Goal: Book appointment/travel/reservation

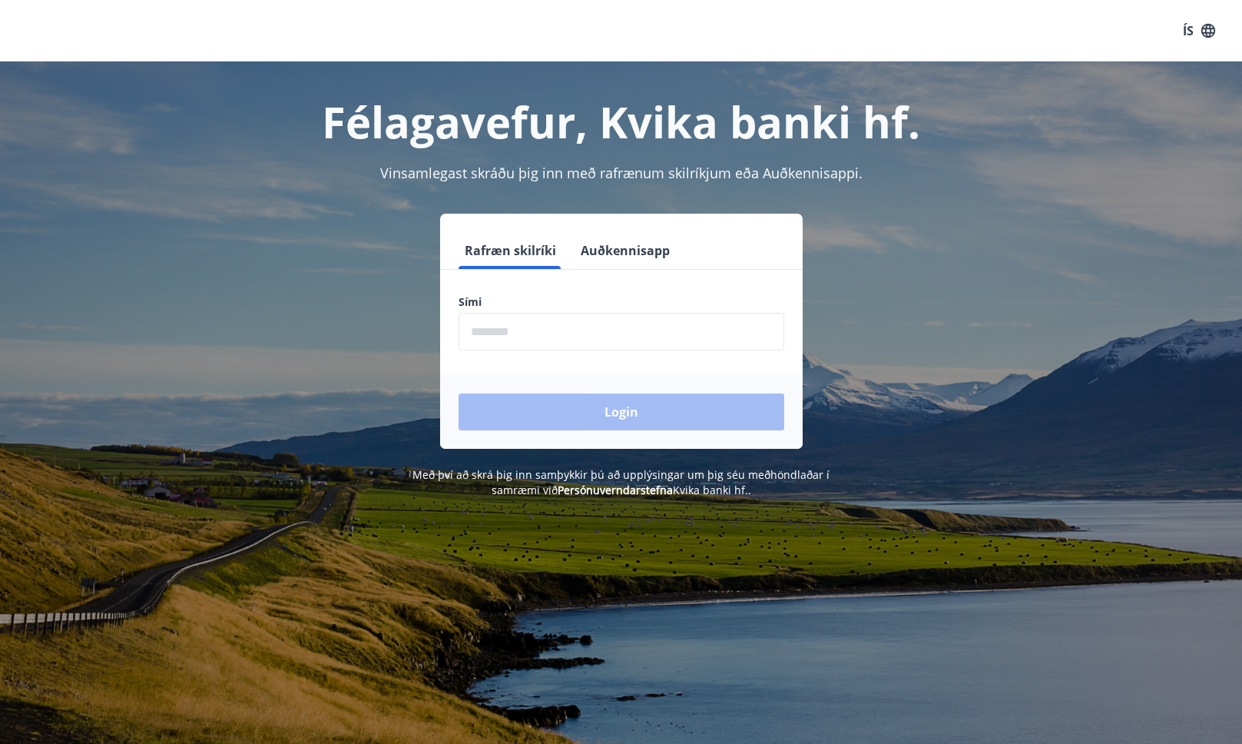
click at [571, 329] on input "phone" at bounding box center [622, 332] width 326 height 38
type input "********"
click at [459, 393] on button "Login" at bounding box center [622, 411] width 326 height 37
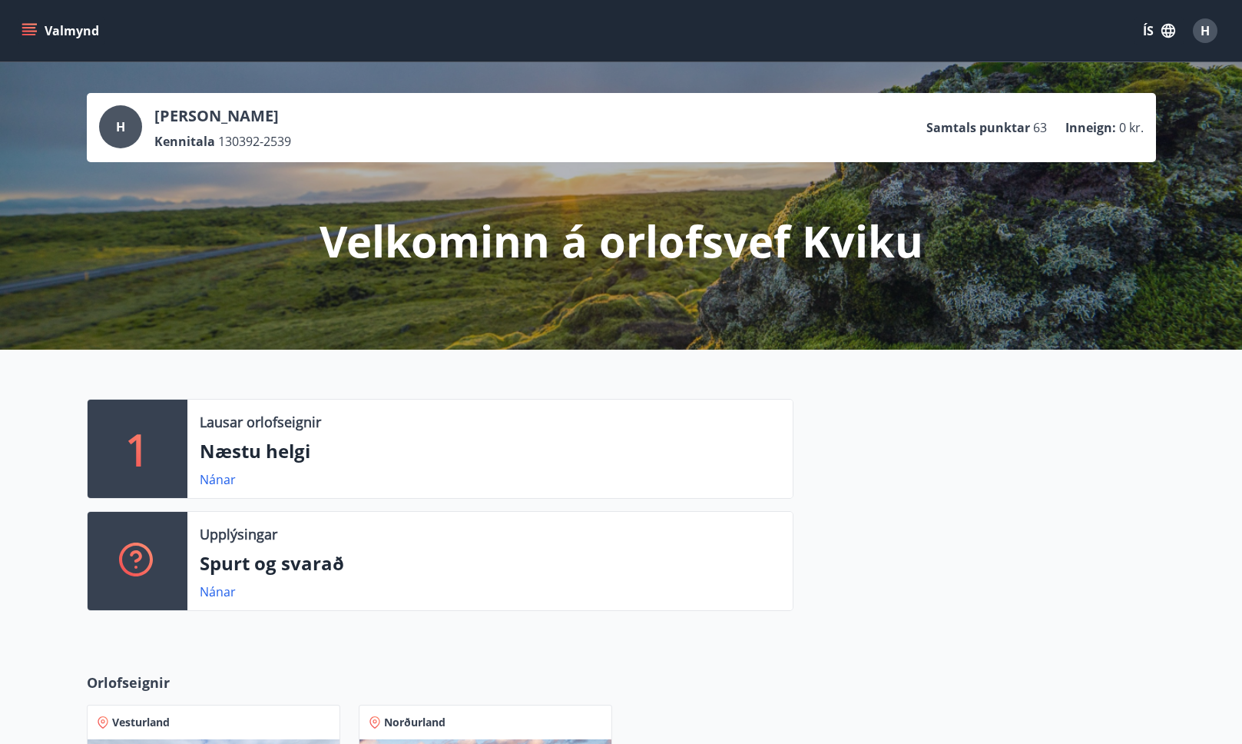
click at [703, 335] on div "H [PERSON_NAME] 130392-2539 Samtals punktar 63 Inneign : 0 kr. Velkominn á orlo…" at bounding box center [621, 205] width 1242 height 287
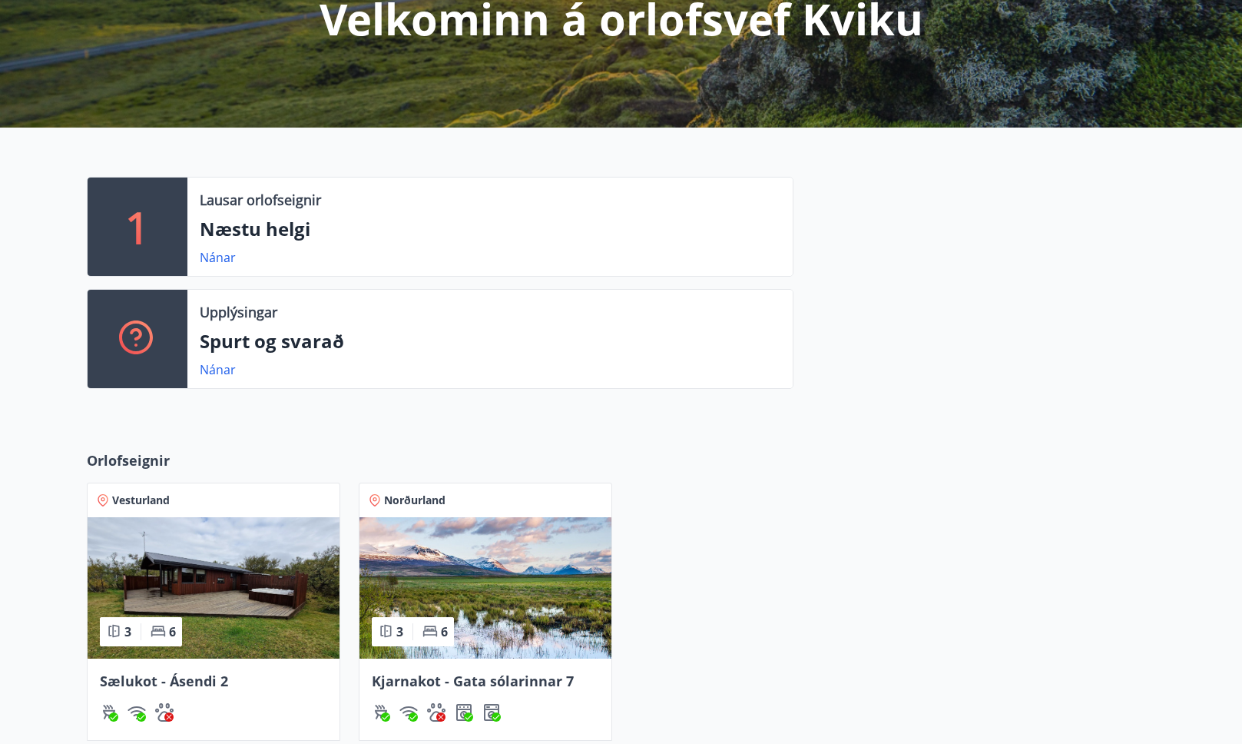
scroll to position [228, 0]
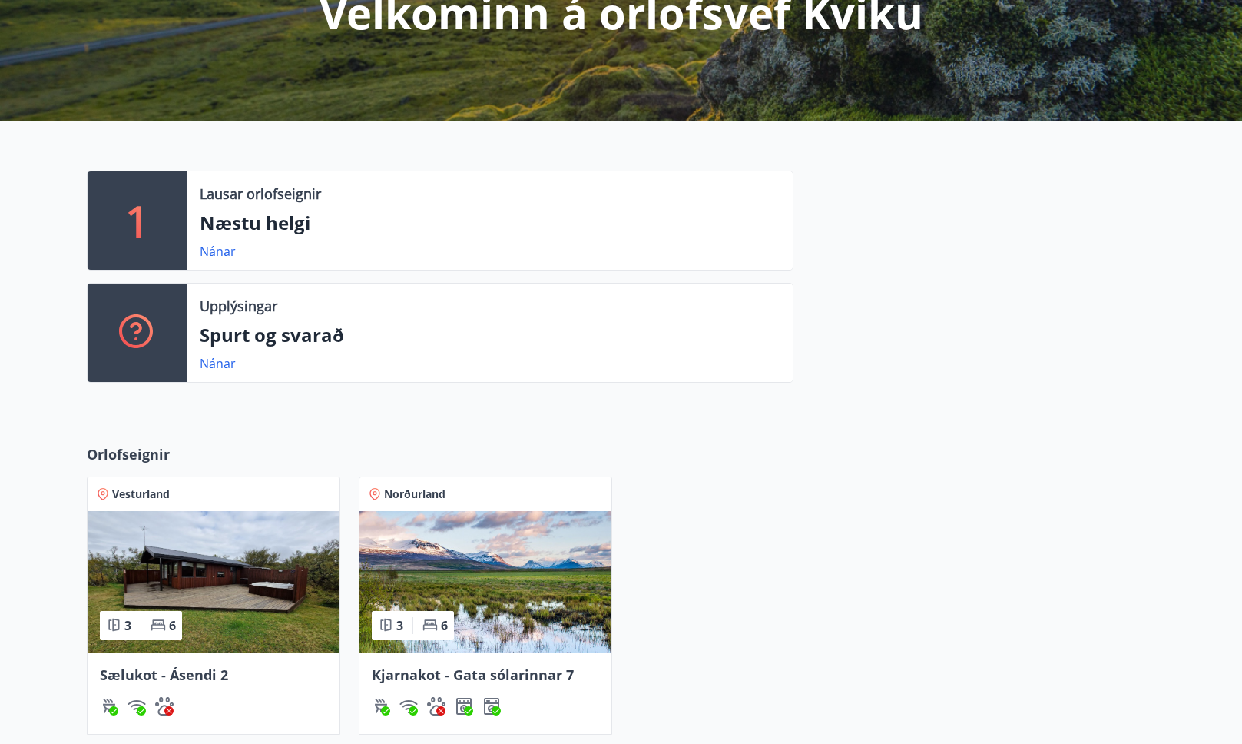
click at [559, 560] on img at bounding box center [485, 581] width 252 height 141
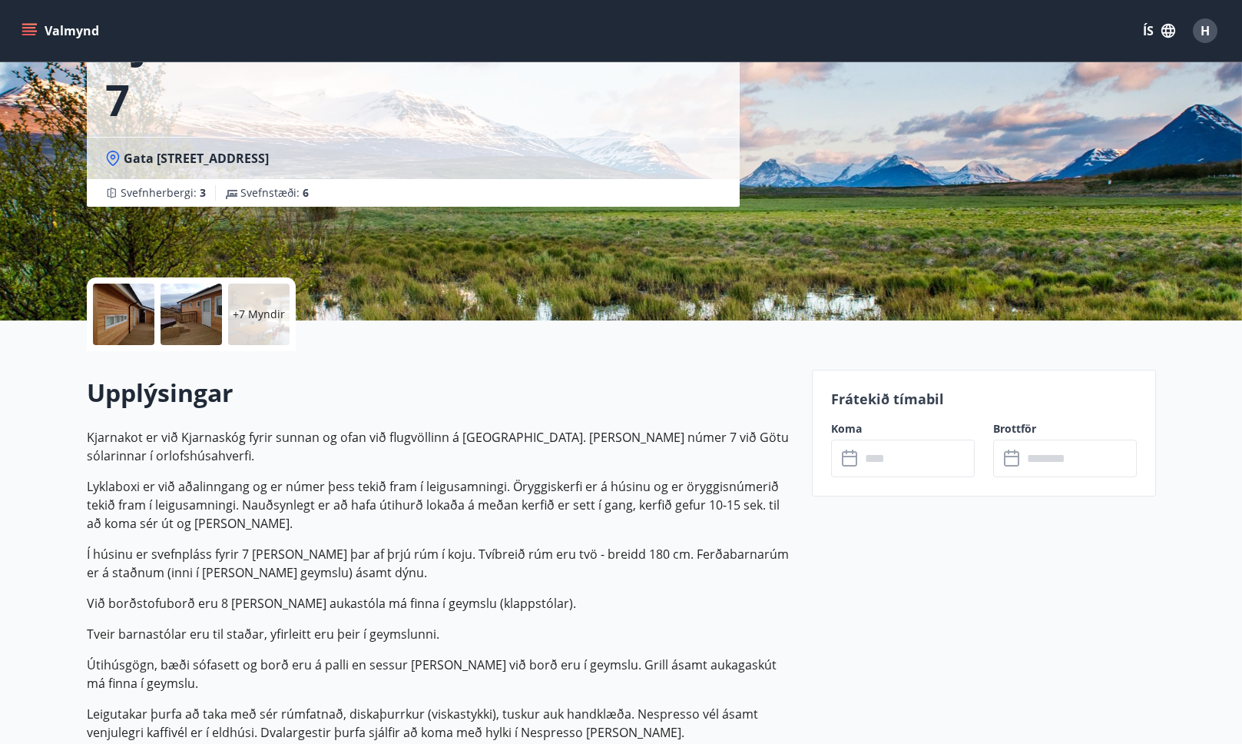
click at [866, 434] on label "Koma" at bounding box center [903, 428] width 144 height 15
click at [882, 449] on input "text" at bounding box center [917, 458] width 114 height 38
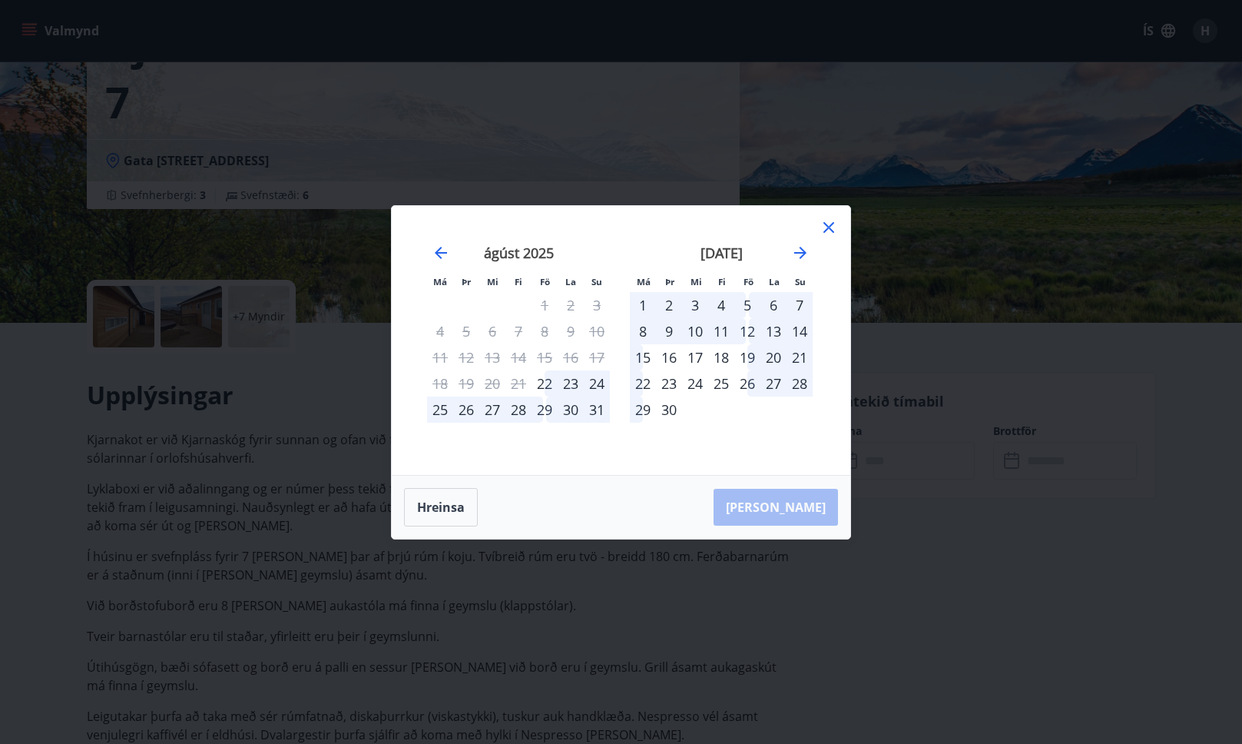
click at [813, 255] on div "september 2025 1 2 3 4 5 6 7 8 9 10 11 12 13 14 15 16 17 18 19 20 21 22 23 24 2…" at bounding box center [721, 350] width 203 height 252
click at [812, 255] on div "september 2025" at bounding box center [721, 258] width 183 height 68
click at [803, 257] on icon "Move forward to switch to the next month." at bounding box center [800, 253] width 18 height 18
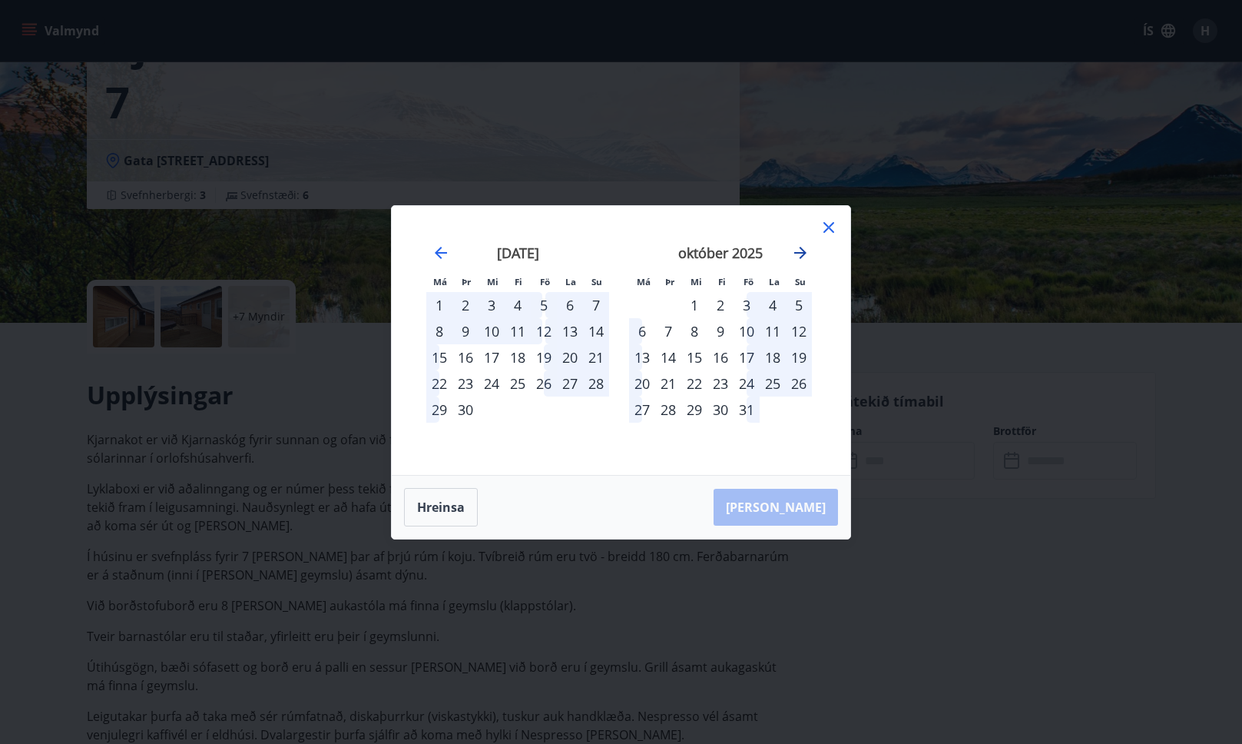
click at [803, 257] on icon "Move forward to switch to the next month." at bounding box center [800, 253] width 18 height 18
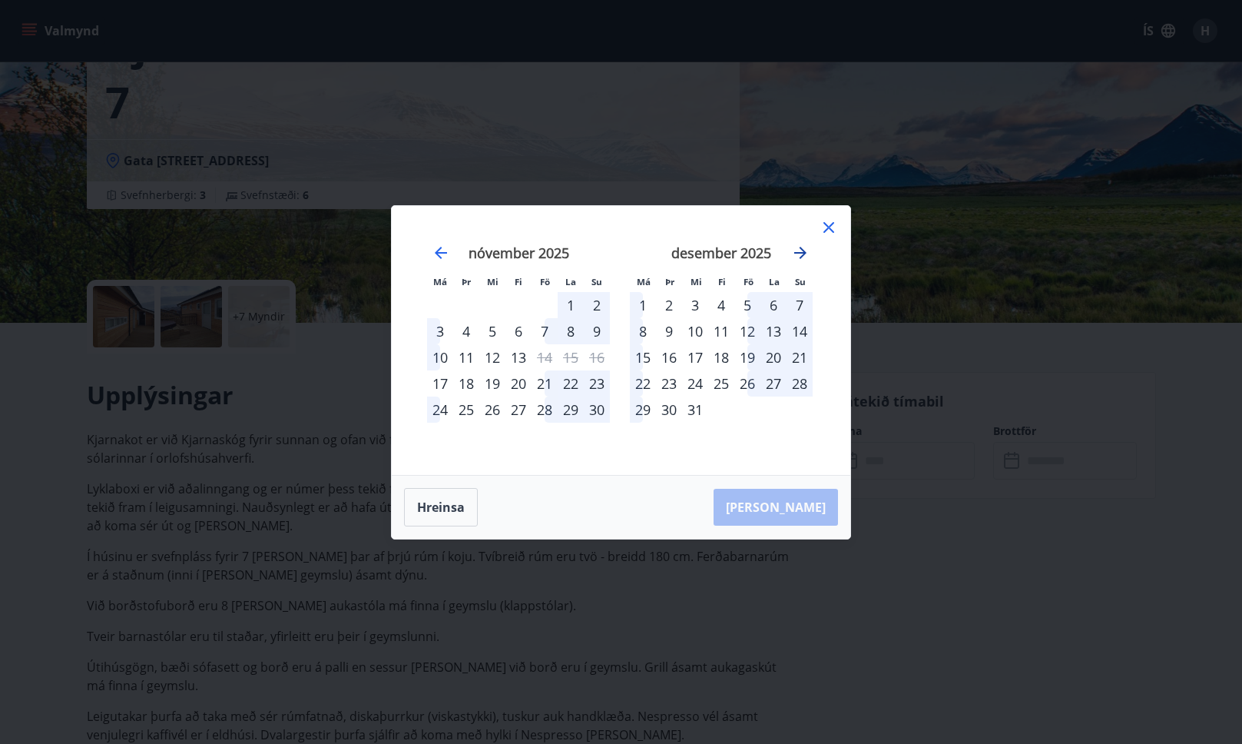
click at [803, 257] on icon "Move forward to switch to the next month." at bounding box center [800, 253] width 18 height 18
click at [749, 356] on div "13" at bounding box center [747, 357] width 26 height 26
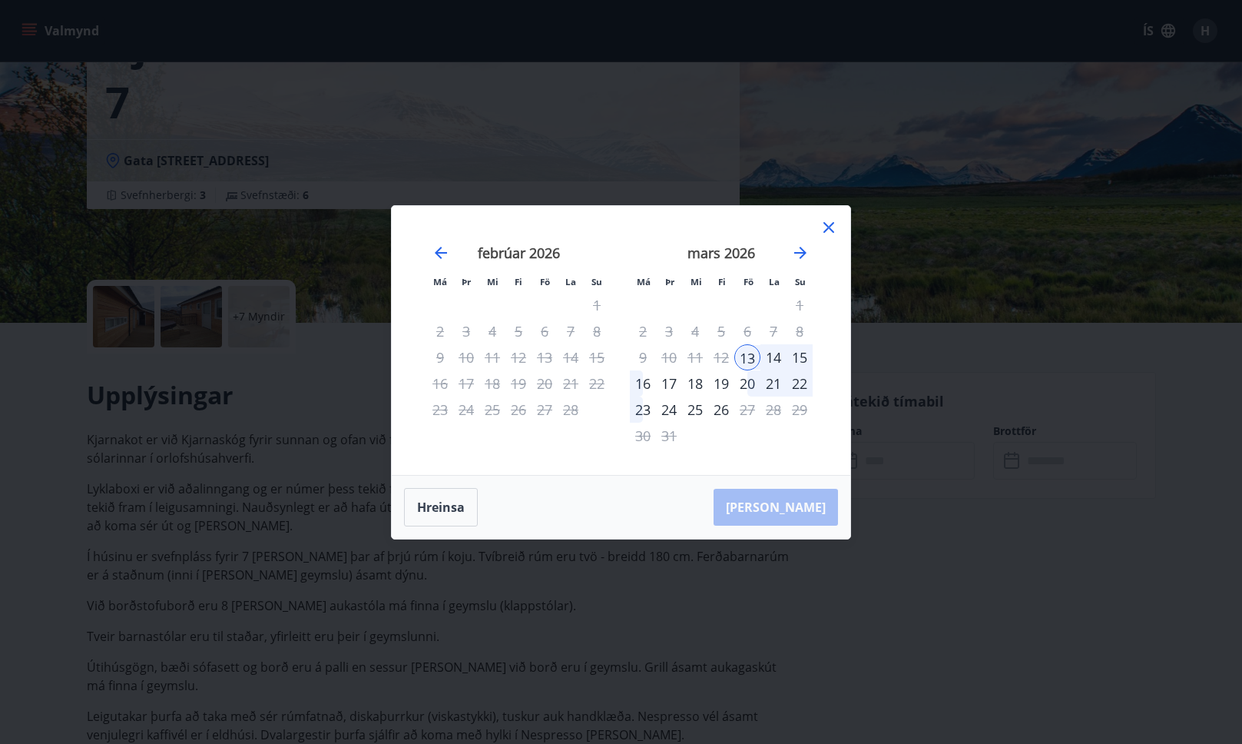
click at [747, 383] on div "20" at bounding box center [747, 383] width 26 height 26
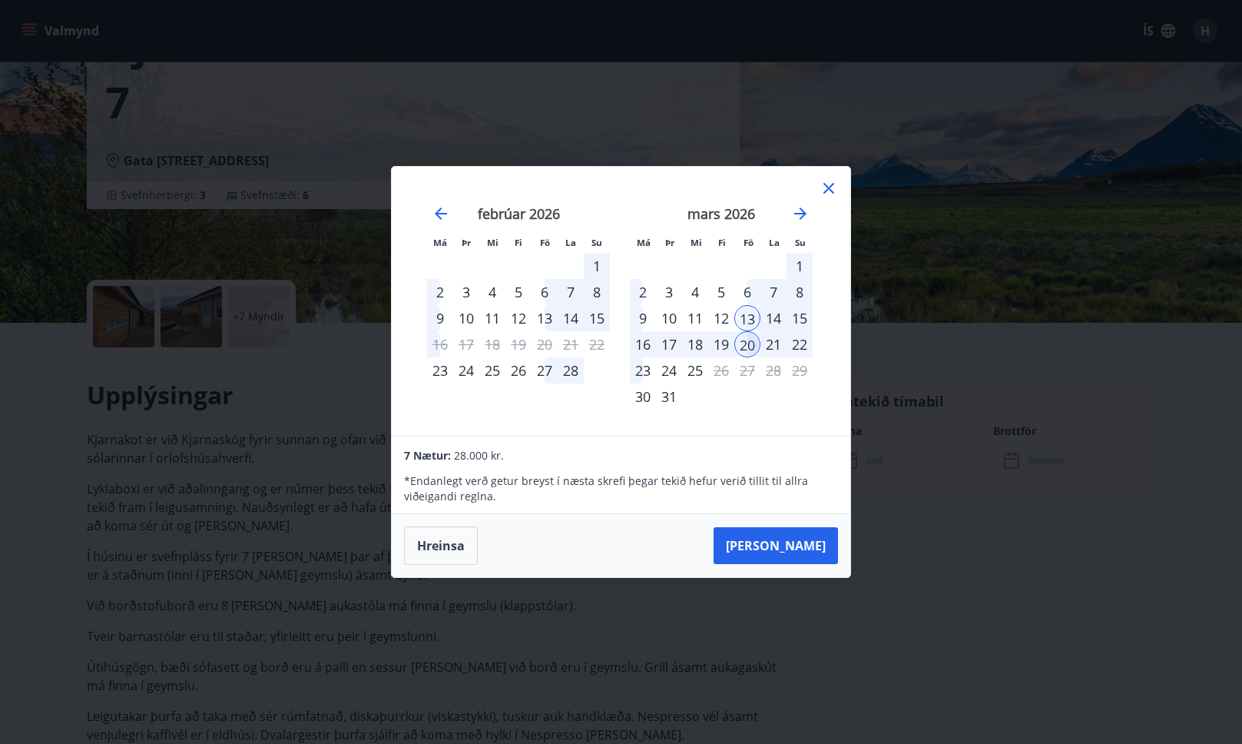
drag, startPoint x: 833, startPoint y: 192, endPoint x: 868, endPoint y: 350, distance: 162.1
click at [833, 192] on icon at bounding box center [828, 188] width 11 height 11
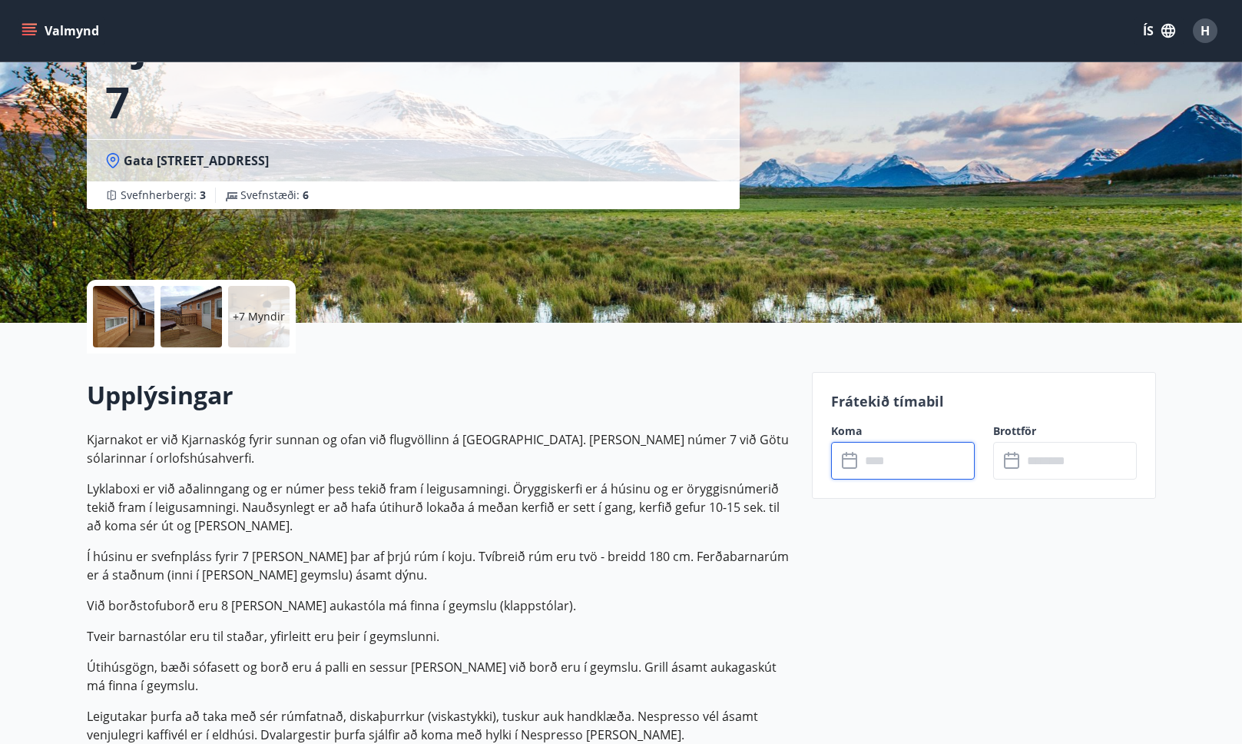
click at [873, 471] on input "text" at bounding box center [917, 461] width 114 height 38
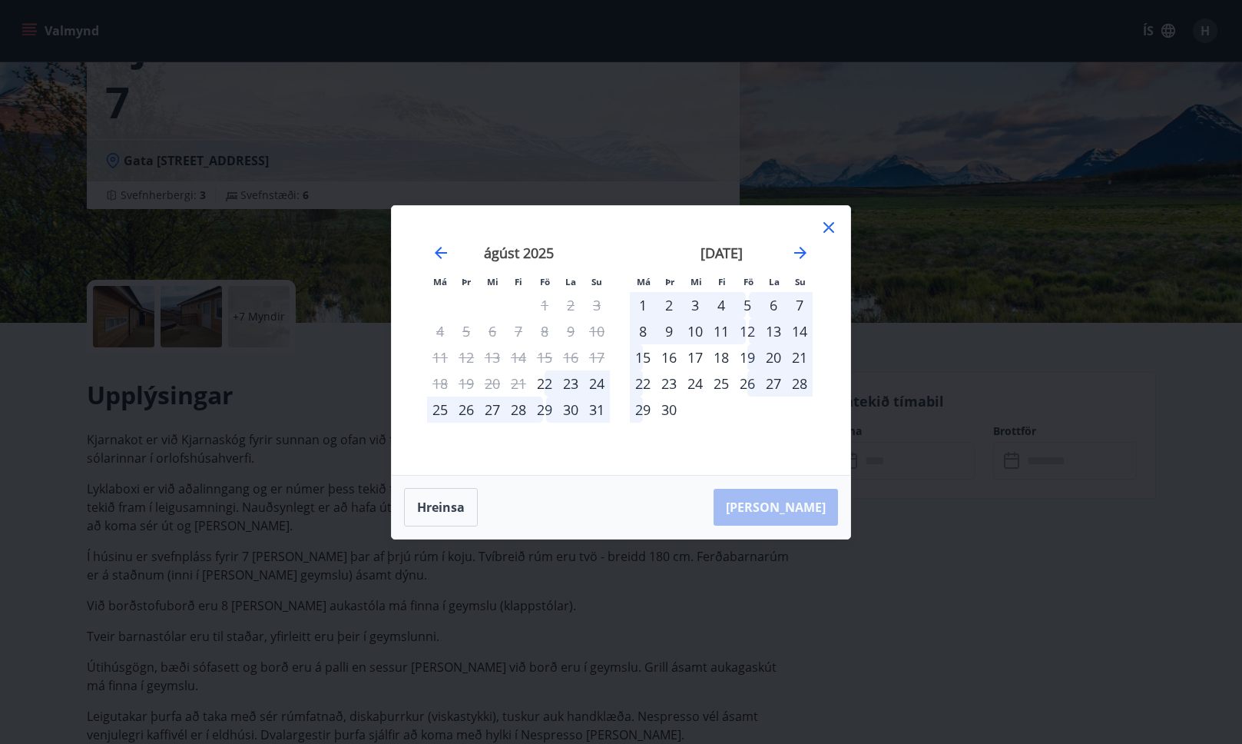
click at [813, 261] on div "september 2025 1 2 3 4 5 6 7 8 9 10 11 12 13 14 15 16 17 18 19 20 21 22 23 24 2…" at bounding box center [721, 350] width 203 height 252
click at [804, 258] on icon "Move forward to switch to the next month." at bounding box center [800, 253] width 18 height 18
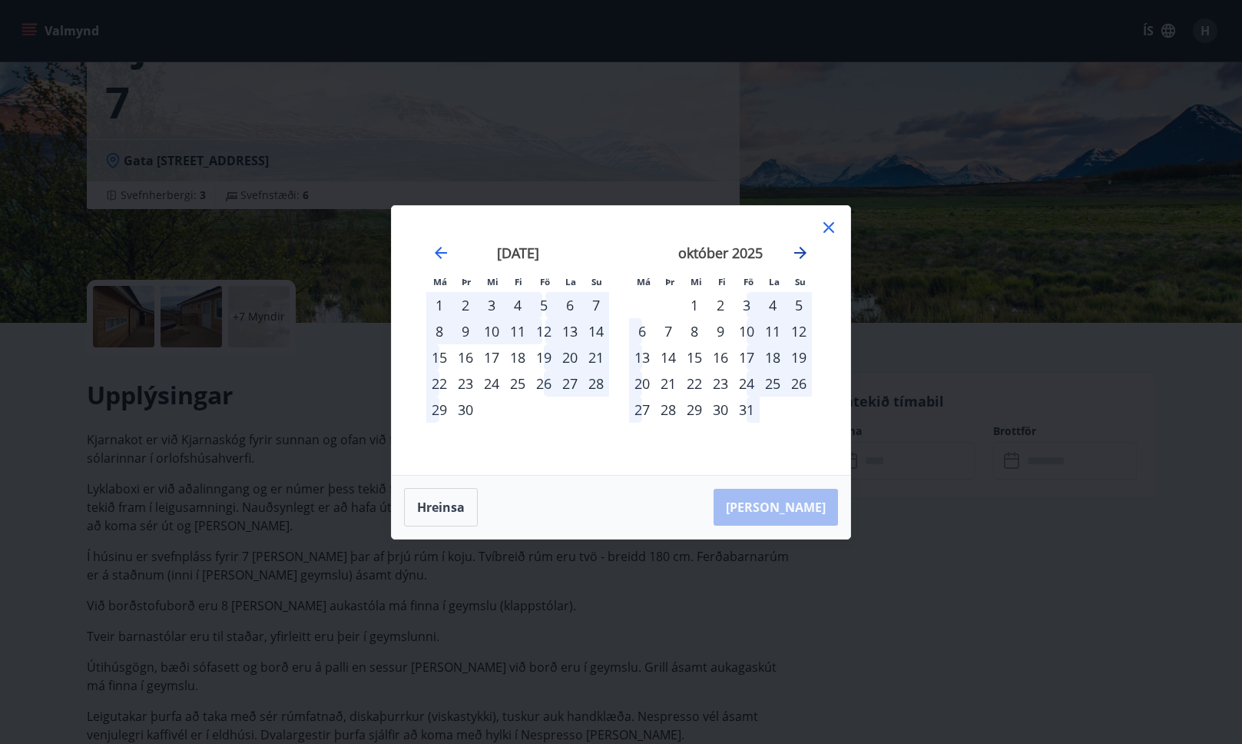
click at [804, 257] on icon "Move forward to switch to the next month." at bounding box center [800, 253] width 18 height 18
click at [804, 244] on icon "Move forward to switch to the next month." at bounding box center [800, 253] width 18 height 18
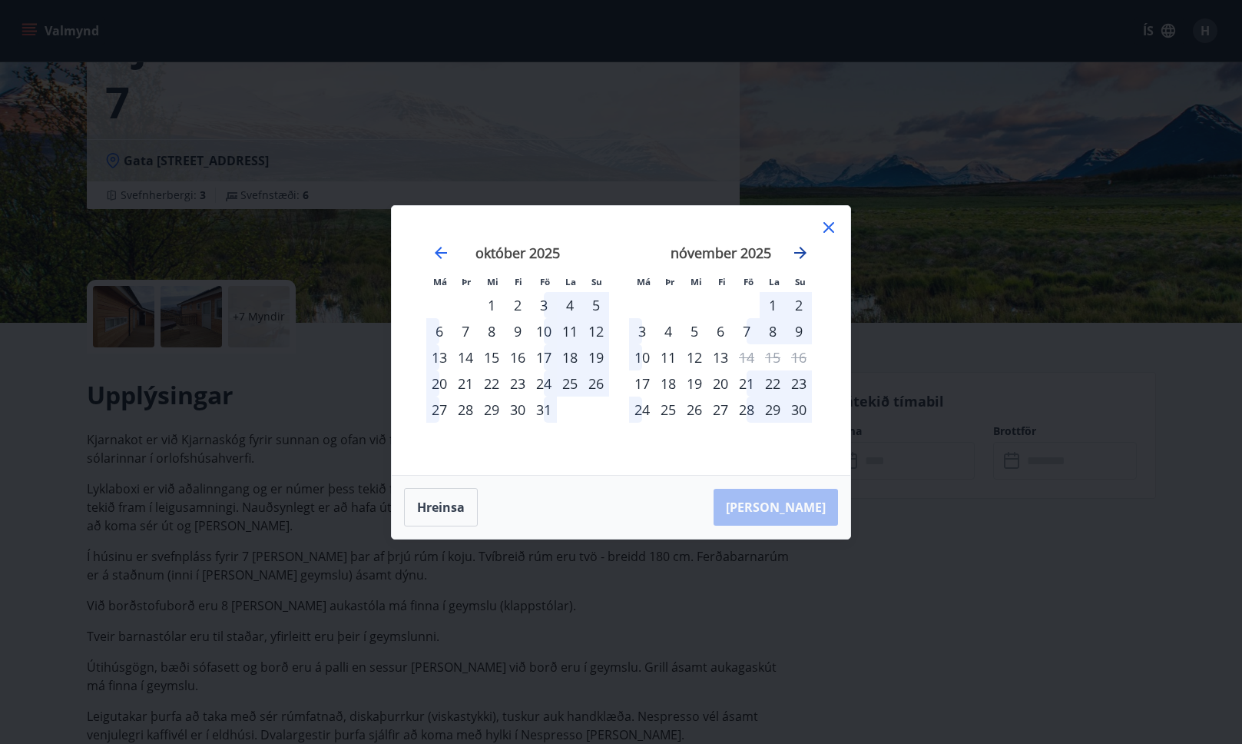
click at [798, 251] on icon "Move forward to switch to the next month." at bounding box center [800, 253] width 18 height 18
drag, startPoint x: 799, startPoint y: 251, endPoint x: 686, endPoint y: 258, distance: 113.1
click at [798, 251] on icon "Move forward to switch to the next month." at bounding box center [800, 253] width 18 height 18
click at [800, 257] on icon "Move forward to switch to the next month." at bounding box center [800, 253] width 12 height 12
click at [842, 215] on div "Má Þr Mi Fi Fö La Su Má Þr Mi Fi Fö La Su ágúst 2025 1 2 3 4 5 6 7 8 9 10 11 12…" at bounding box center [621, 340] width 459 height 269
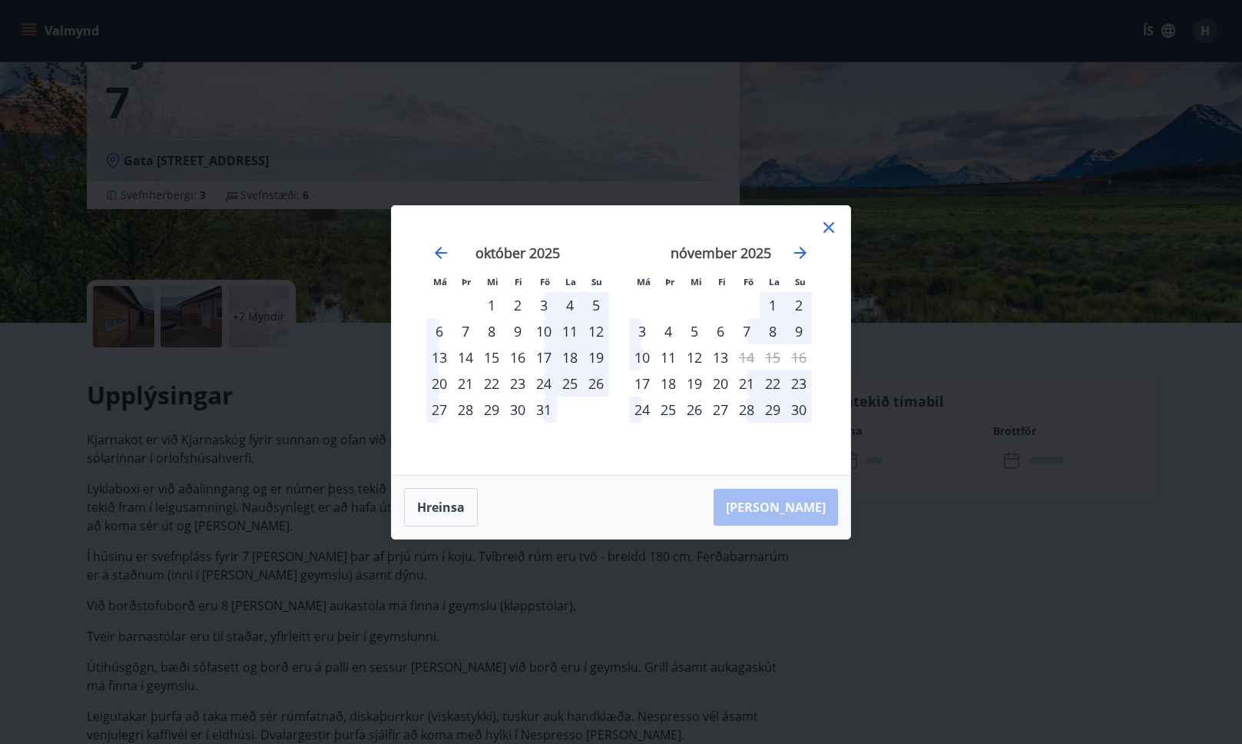
drag, startPoint x: 830, startPoint y: 224, endPoint x: 841, endPoint y: 254, distance: 31.8
click at [830, 224] on icon at bounding box center [828, 227] width 11 height 11
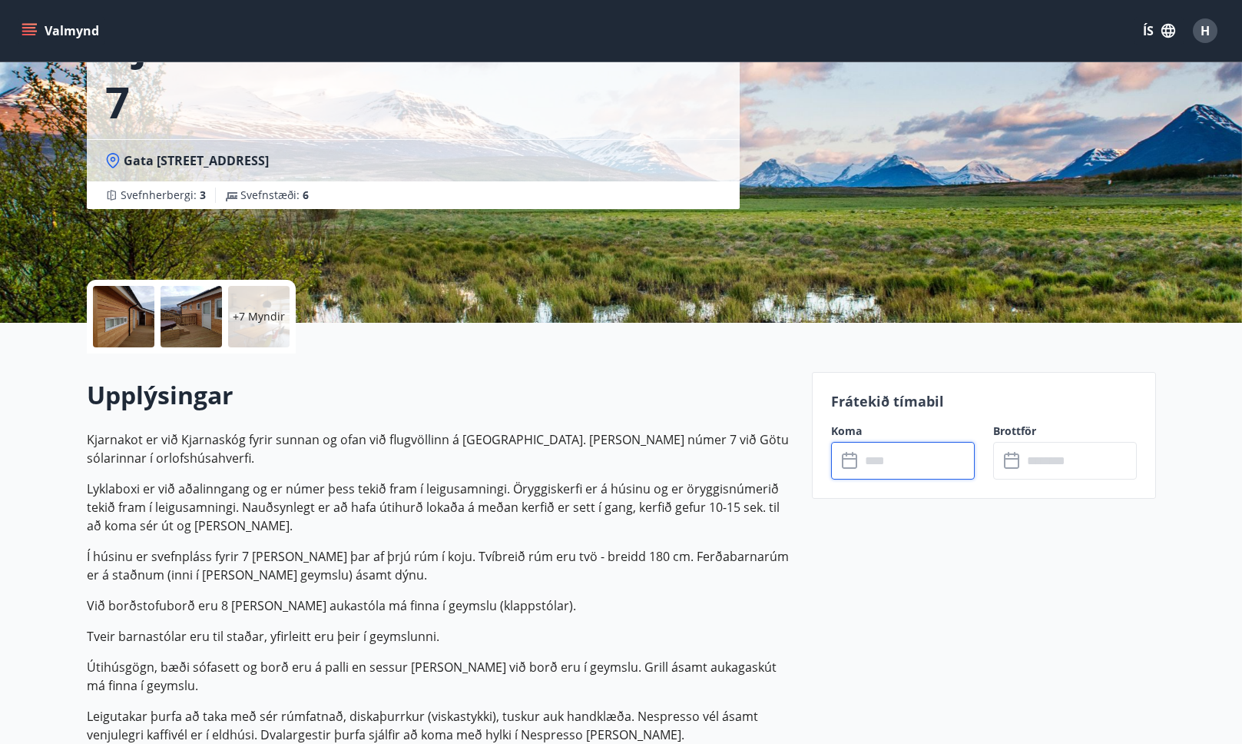
click at [837, 442] on div "​ ​" at bounding box center [903, 461] width 144 height 38
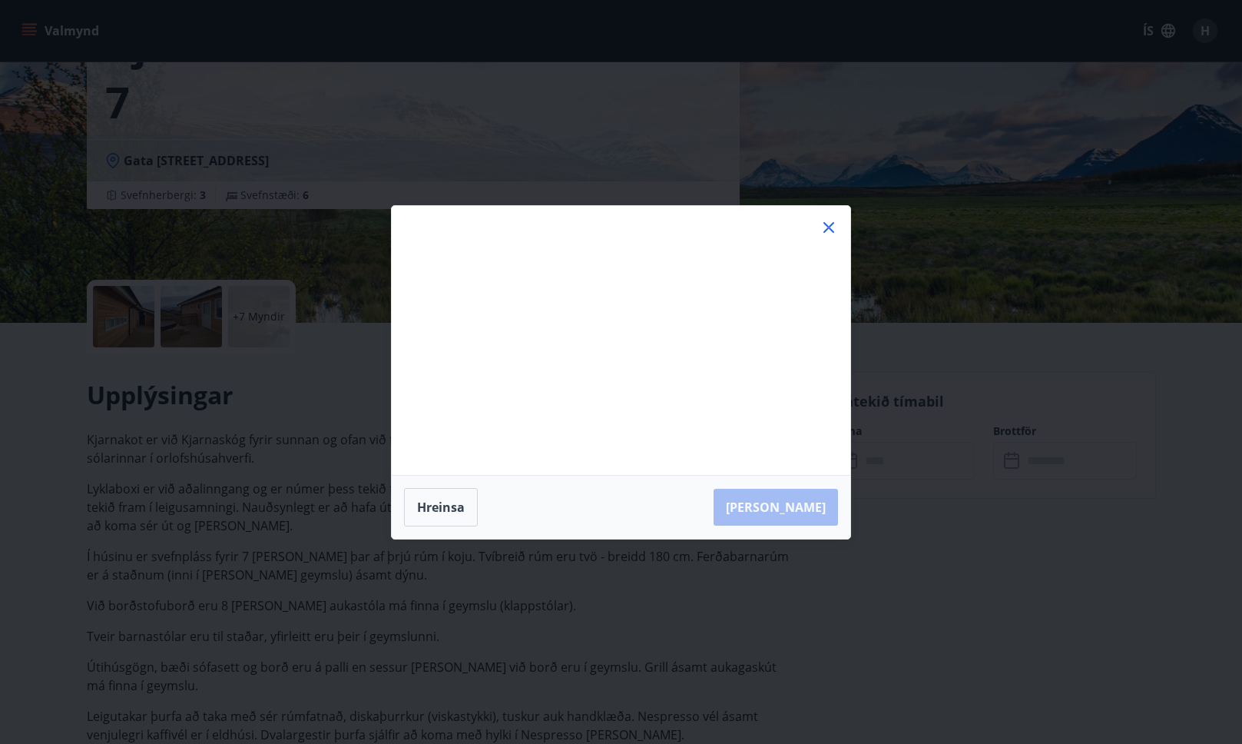
click at [881, 462] on div "Má Þr Mi Fi Fö La Su Má Þr Mi Fi Fö La Su júlí 2025 1 2 3 4 5 6 7 8 9 10 11 12 …" at bounding box center [621, 372] width 1242 height 744
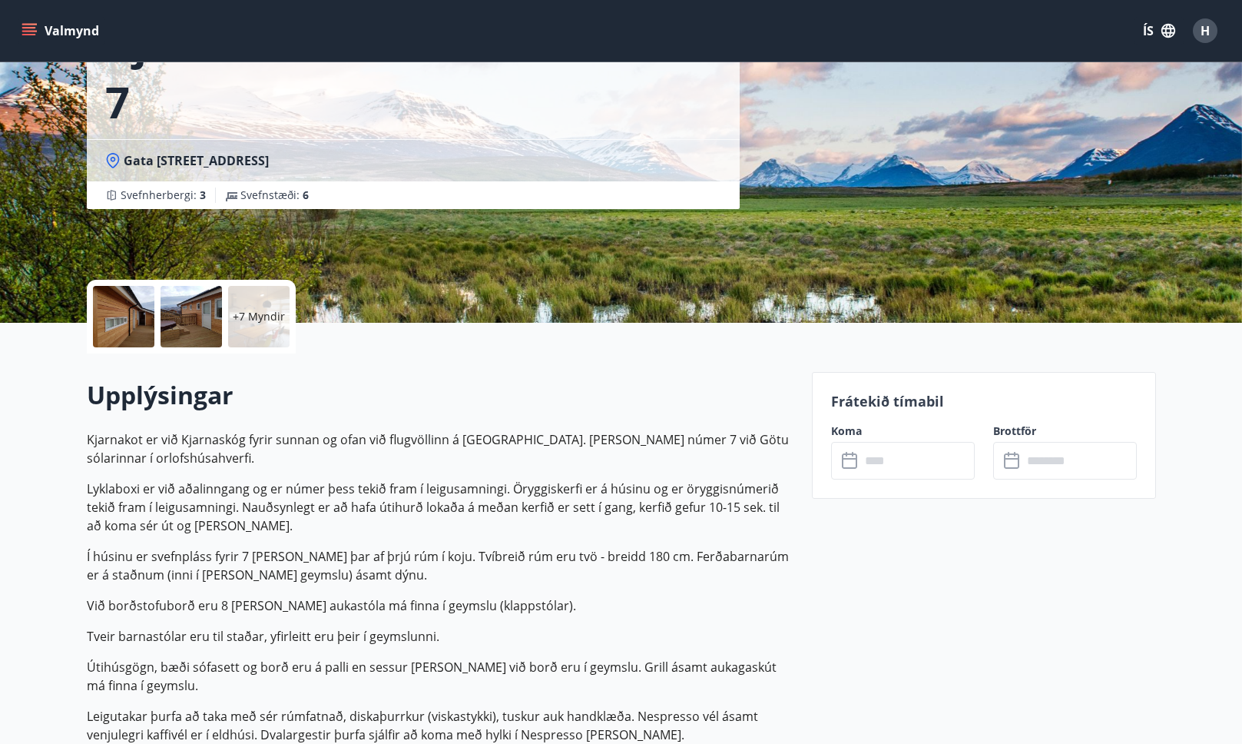
drag, startPoint x: 899, startPoint y: 410, endPoint x: 905, endPoint y: 446, distance: 35.9
click at [899, 410] on p "Frátekið tímabil" at bounding box center [984, 401] width 306 height 20
click at [905, 448] on input "text" at bounding box center [917, 461] width 114 height 38
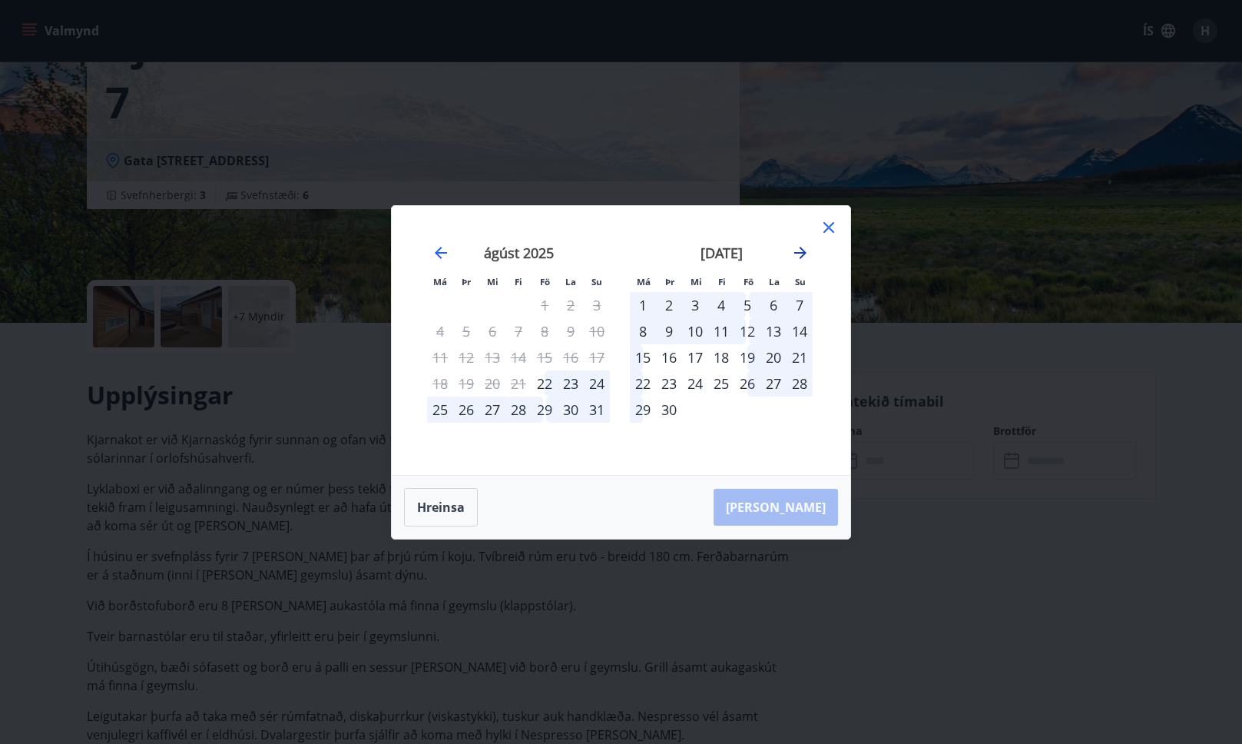
drag, startPoint x: 810, startPoint y: 260, endPoint x: 803, endPoint y: 254, distance: 9.2
click at [808, 259] on div "júlí 2025 1 2 3 4 5 6 7 8 9 10 11 12 13 14 15 16 17 18 19 20 21 22 23 24 25 26 …" at bounding box center [620, 340] width 421 height 232
click at [803, 253] on icon "Move forward to switch to the next month." at bounding box center [800, 253] width 12 height 12
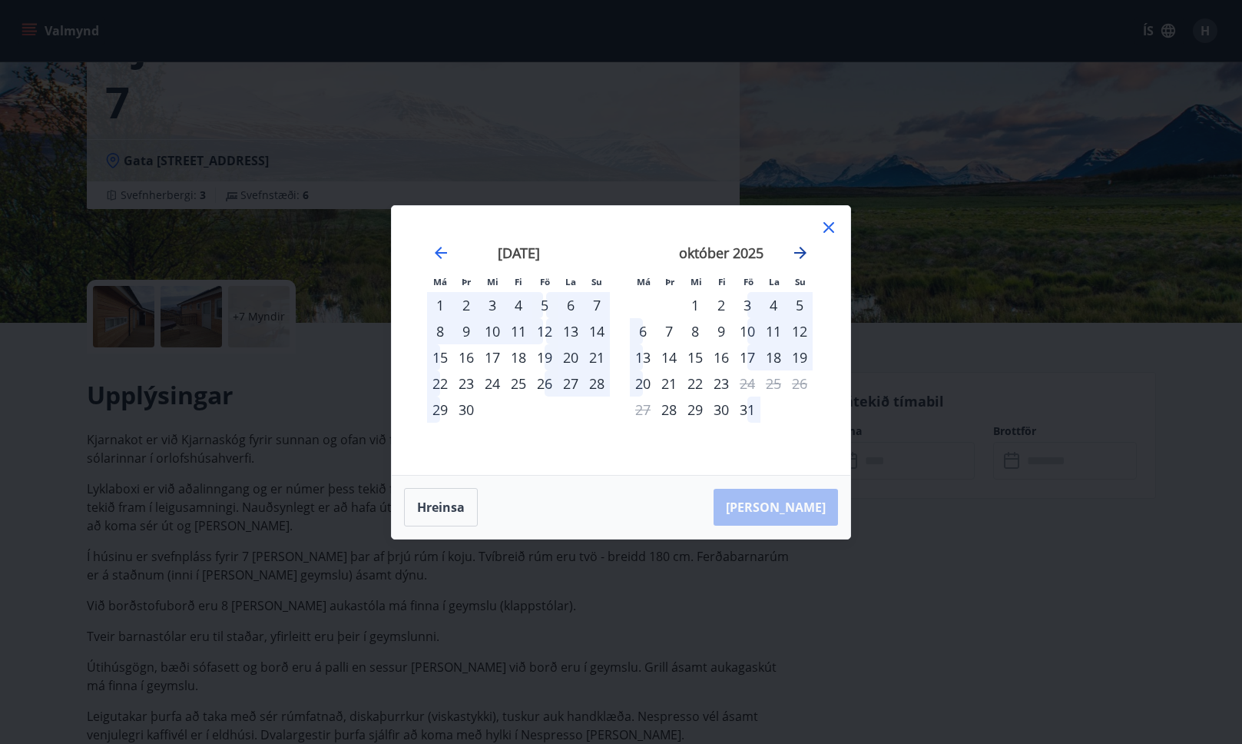
click at [803, 253] on icon "Move forward to switch to the next month." at bounding box center [800, 253] width 12 height 12
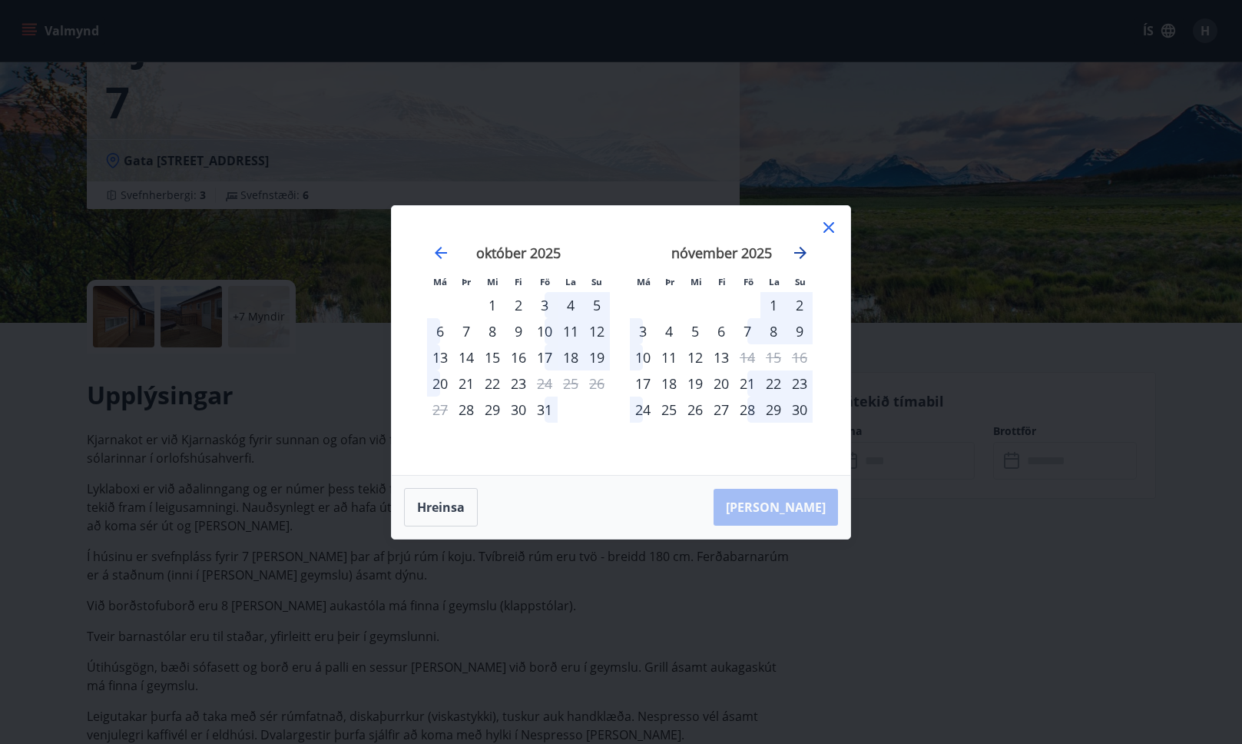
click at [803, 253] on icon "Move forward to switch to the next month." at bounding box center [800, 253] width 12 height 12
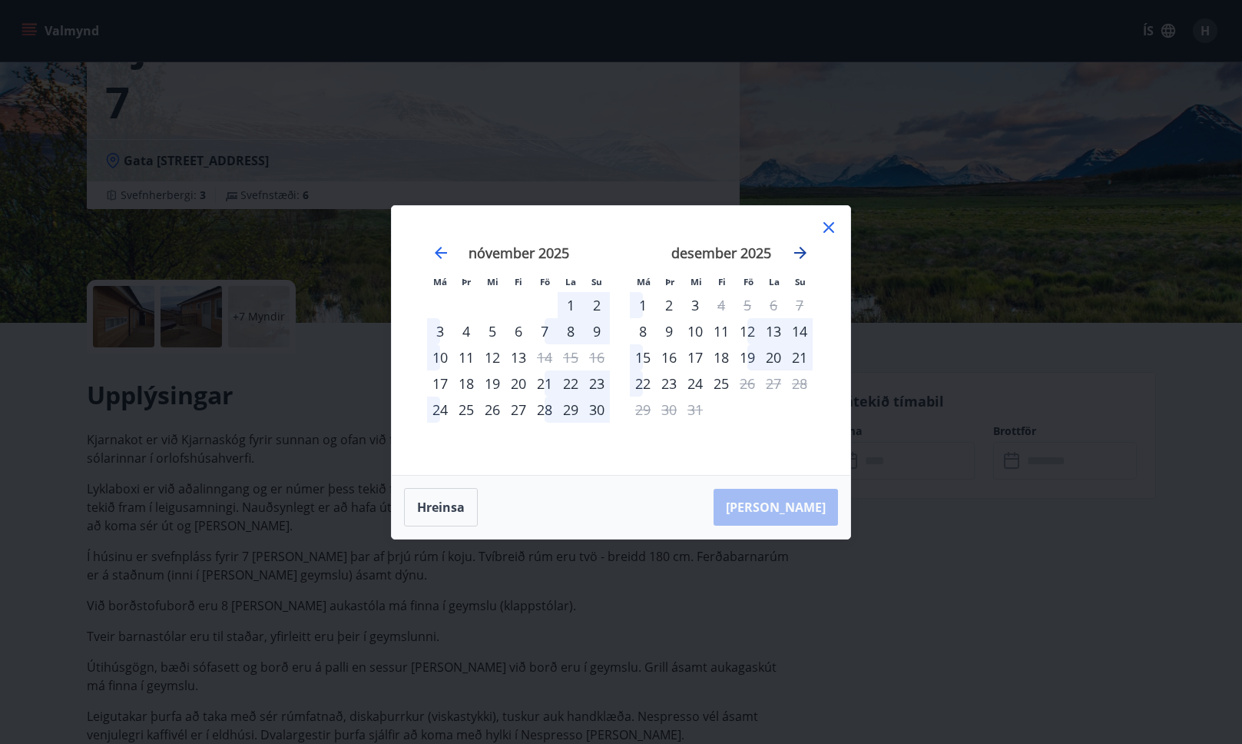
click at [803, 253] on icon "Move forward to switch to the next month." at bounding box center [800, 253] width 12 height 12
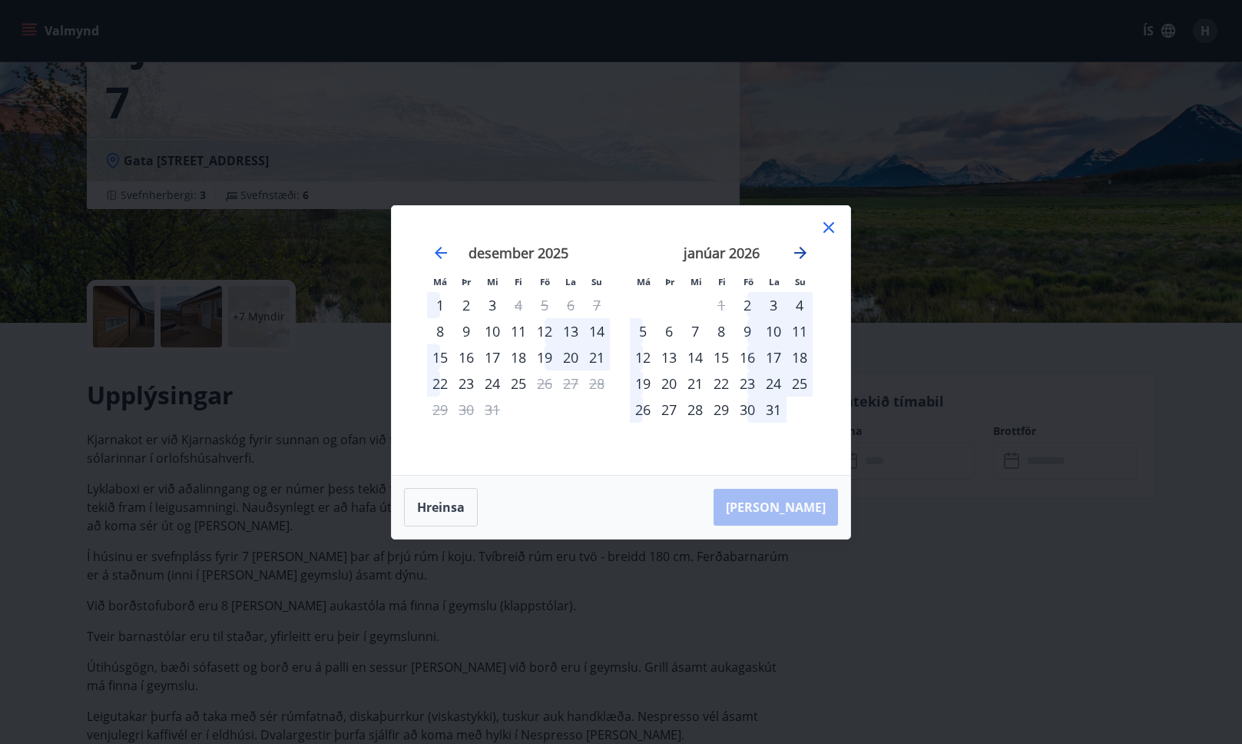
click at [803, 253] on icon "Move forward to switch to the next month." at bounding box center [800, 253] width 12 height 12
click at [808, 250] on icon "Move forward to switch to the next month." at bounding box center [800, 253] width 18 height 18
drag, startPoint x: 753, startPoint y: 334, endPoint x: 784, endPoint y: 330, distance: 31.0
click at [753, 334] on div "6" at bounding box center [747, 331] width 26 height 26
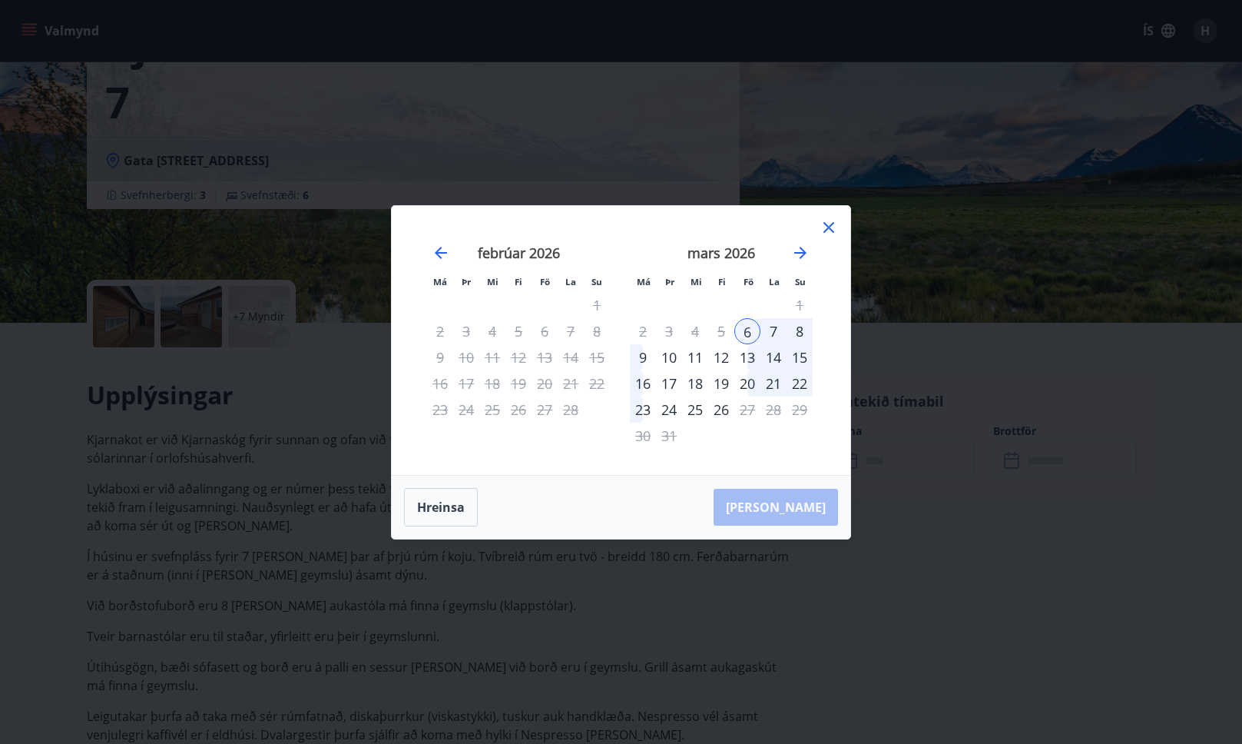
click at [795, 332] on div "8" at bounding box center [800, 331] width 26 height 26
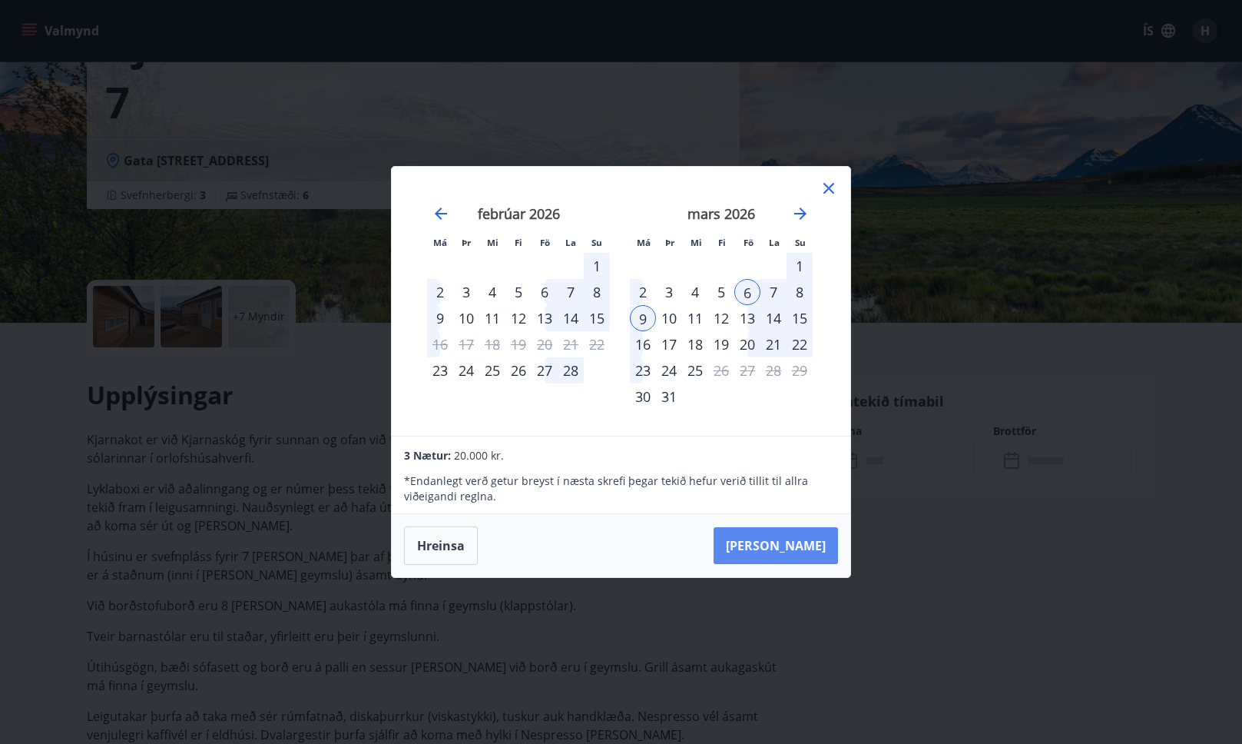
click at [797, 551] on button "Taka Frá" at bounding box center [776, 545] width 124 height 37
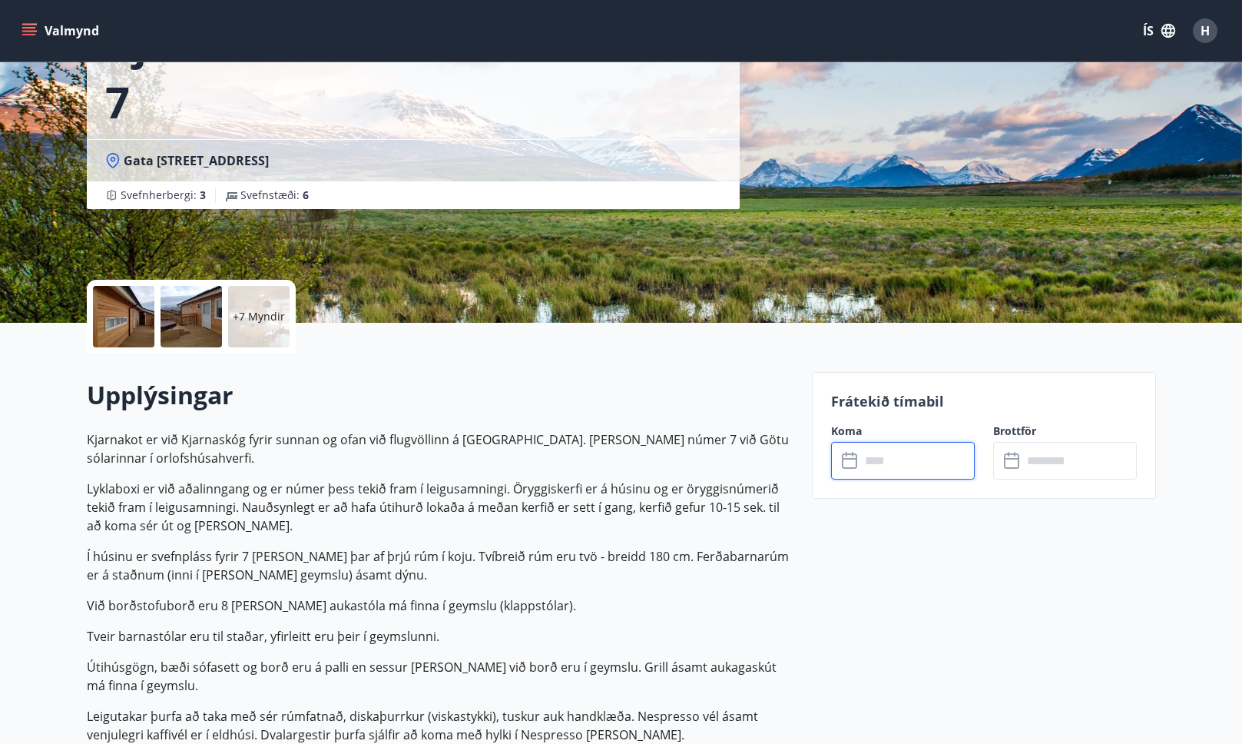
type input "******"
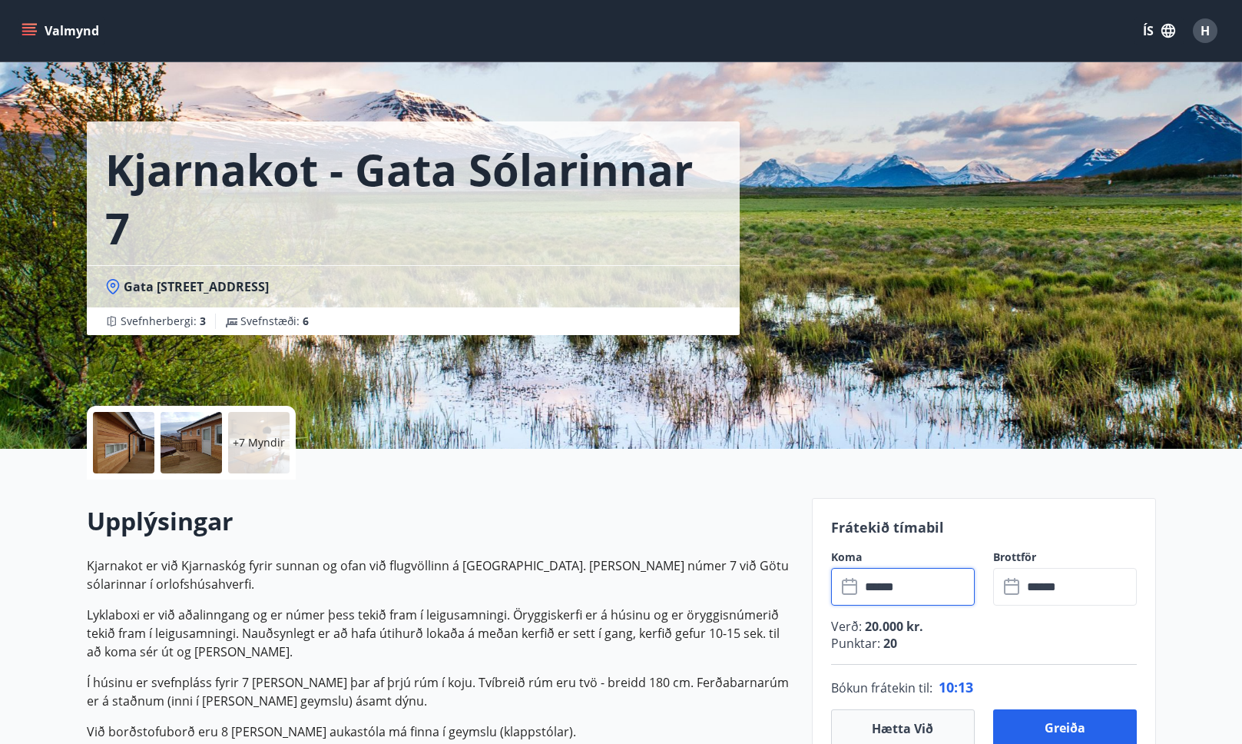
scroll to position [0, 0]
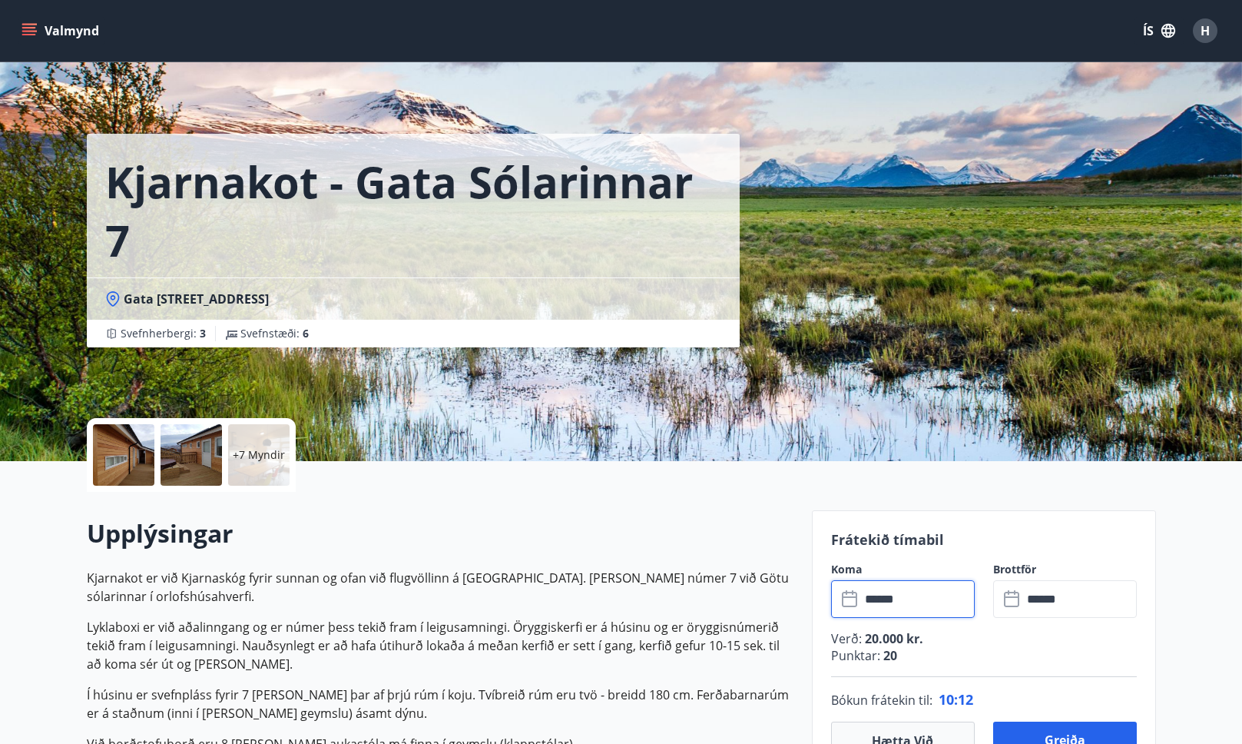
click at [61, 27] on button "Valmynd" at bounding box center [61, 31] width 87 height 28
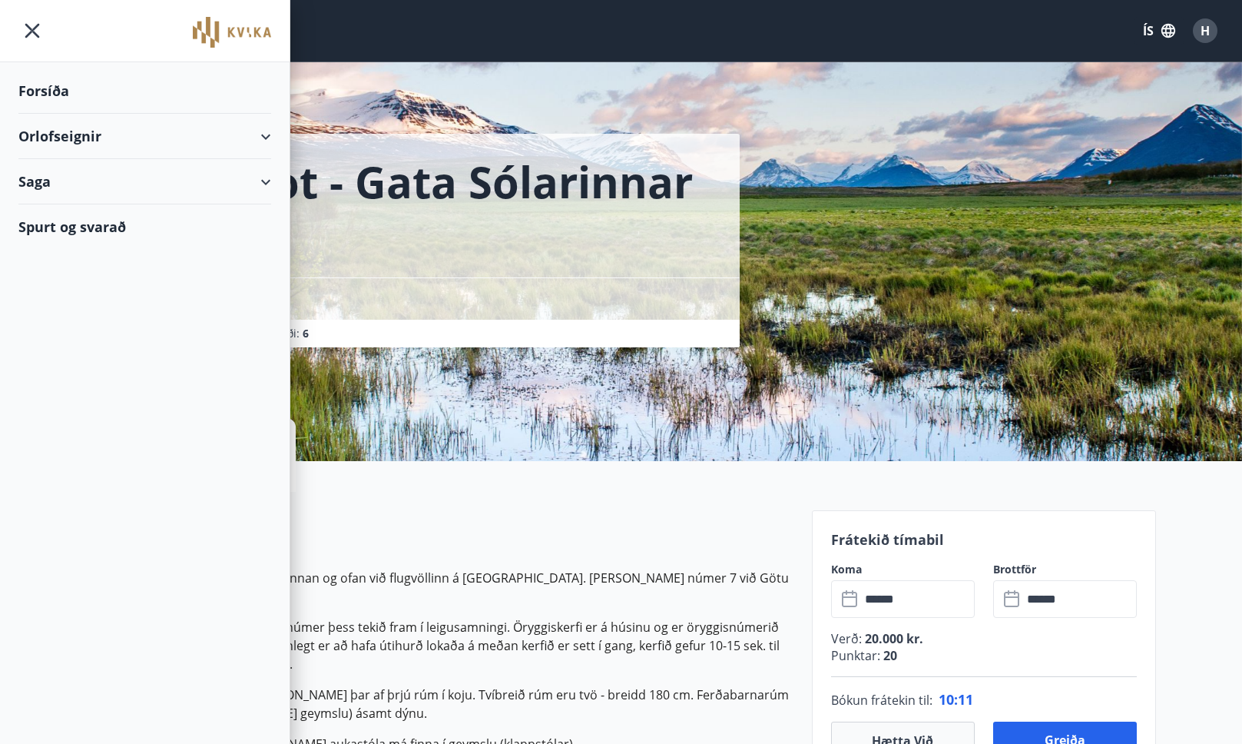
drag, startPoint x: 74, startPoint y: 137, endPoint x: 84, endPoint y: 155, distance: 20.3
click at [73, 137] on div "Orlofseignir" at bounding box center [144, 136] width 253 height 45
click at [73, 195] on div "Bókunardagatal" at bounding box center [145, 207] width 228 height 32
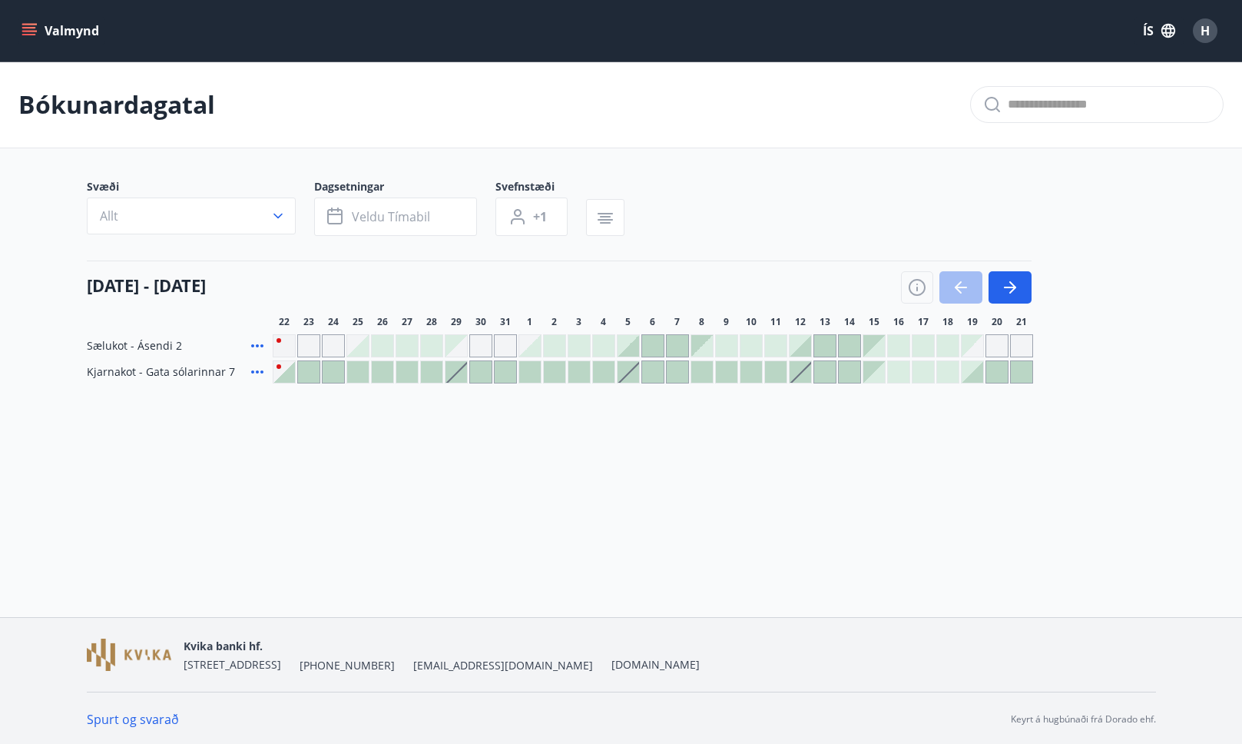
click at [330, 137] on div "Bókunardagatal" at bounding box center [621, 104] width 1242 height 87
click at [556, 273] on div "22 ágúst - 21 september" at bounding box center [559, 281] width 945 height 43
click at [394, 122] on div "Bókunardagatal" at bounding box center [621, 104] width 1242 height 87
click at [489, 260] on div "22 ágúst - 21 september" at bounding box center [559, 281] width 945 height 43
click at [503, 294] on div "22 ágúst - 21 september" at bounding box center [559, 281] width 945 height 43
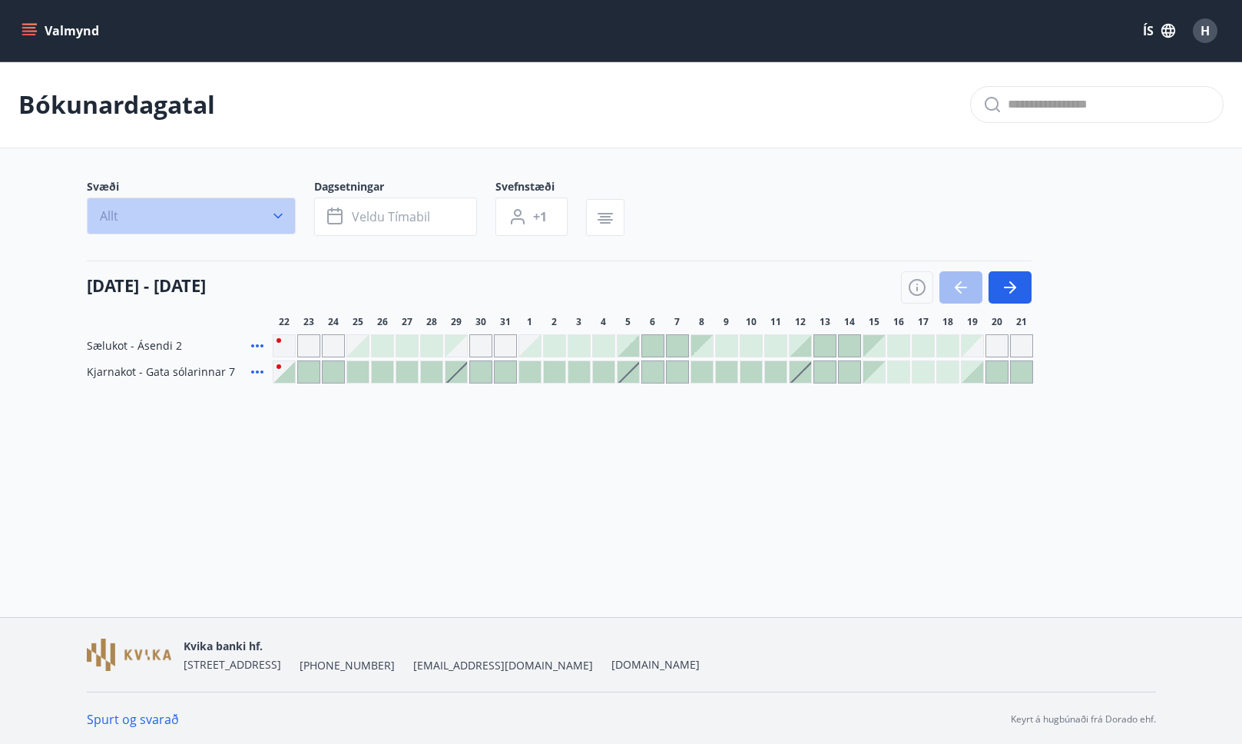
drag, startPoint x: 229, startPoint y: 208, endPoint x: 232, endPoint y: 216, distance: 8.3
click at [230, 209] on button "Allt" at bounding box center [191, 215] width 209 height 37
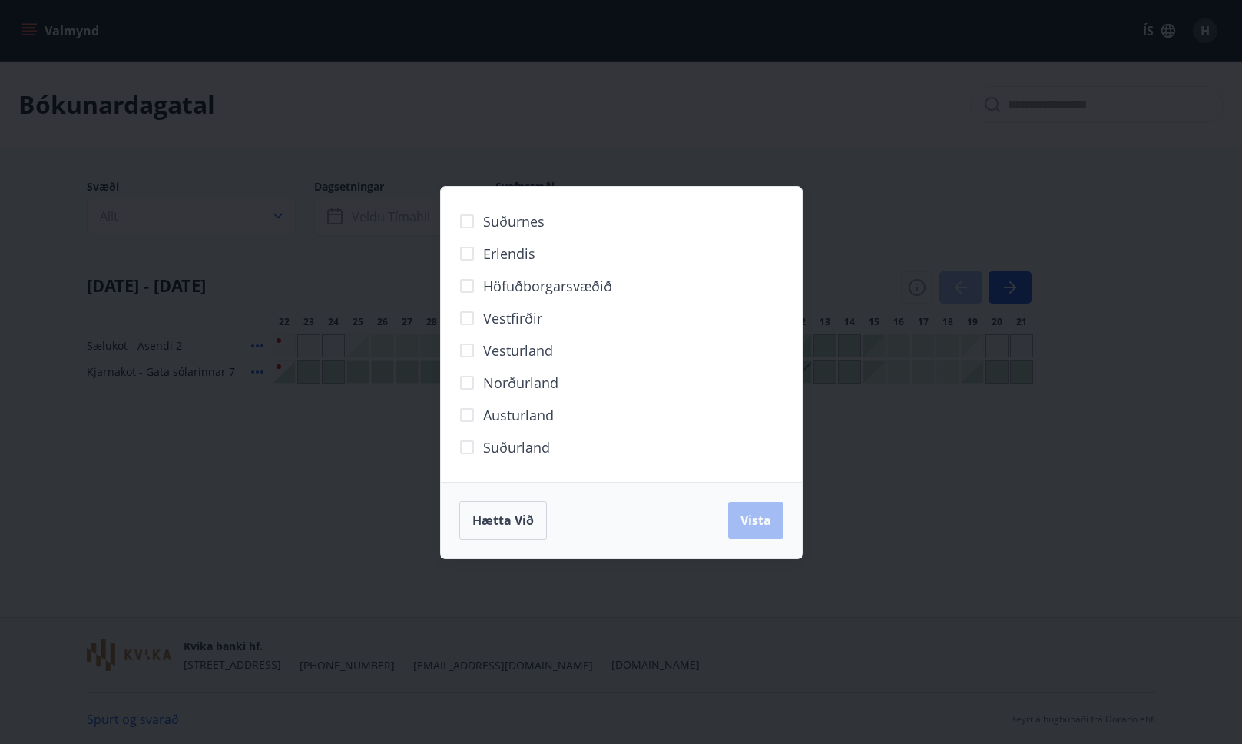
click at [337, 162] on div "Suðurnes Erlendis Höfuðborgarsvæðið Vestfirðir Vesturland Norðurland Austurland…" at bounding box center [621, 372] width 1242 height 744
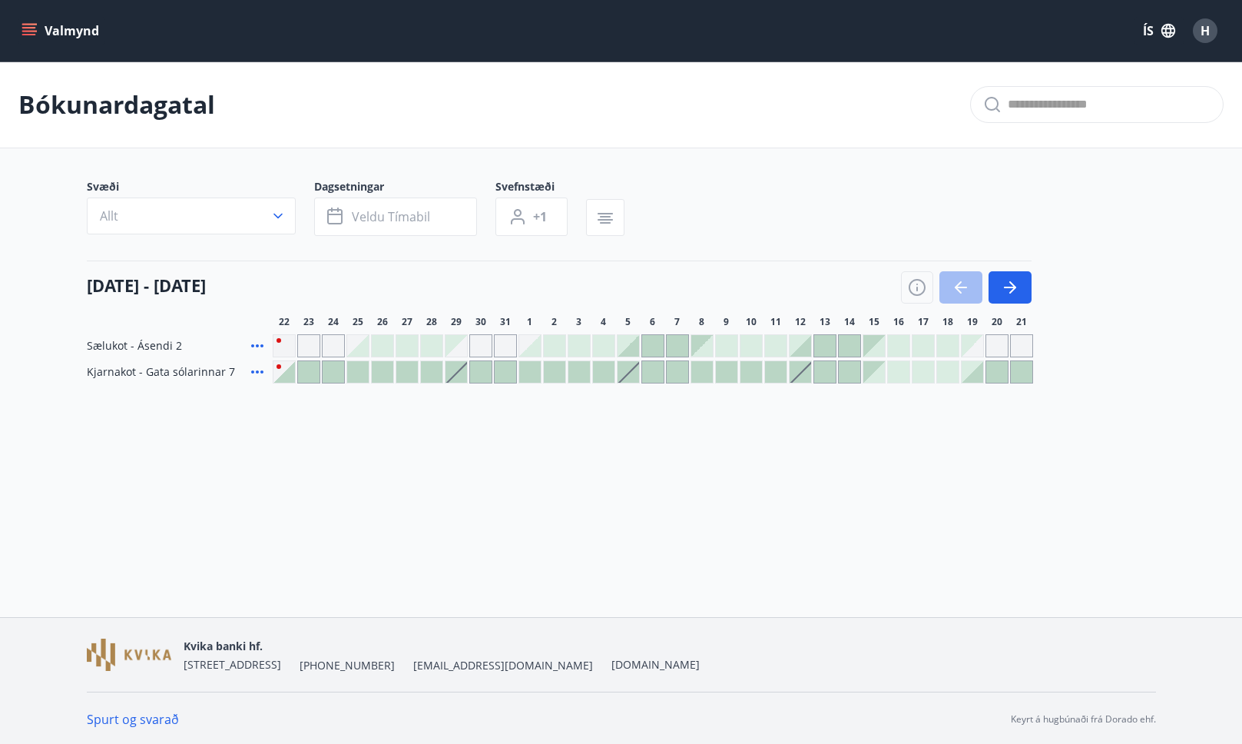
click at [653, 124] on div "Bókunardagatal" at bounding box center [621, 104] width 1242 height 87
click at [263, 222] on button "Allt" at bounding box center [191, 215] width 209 height 37
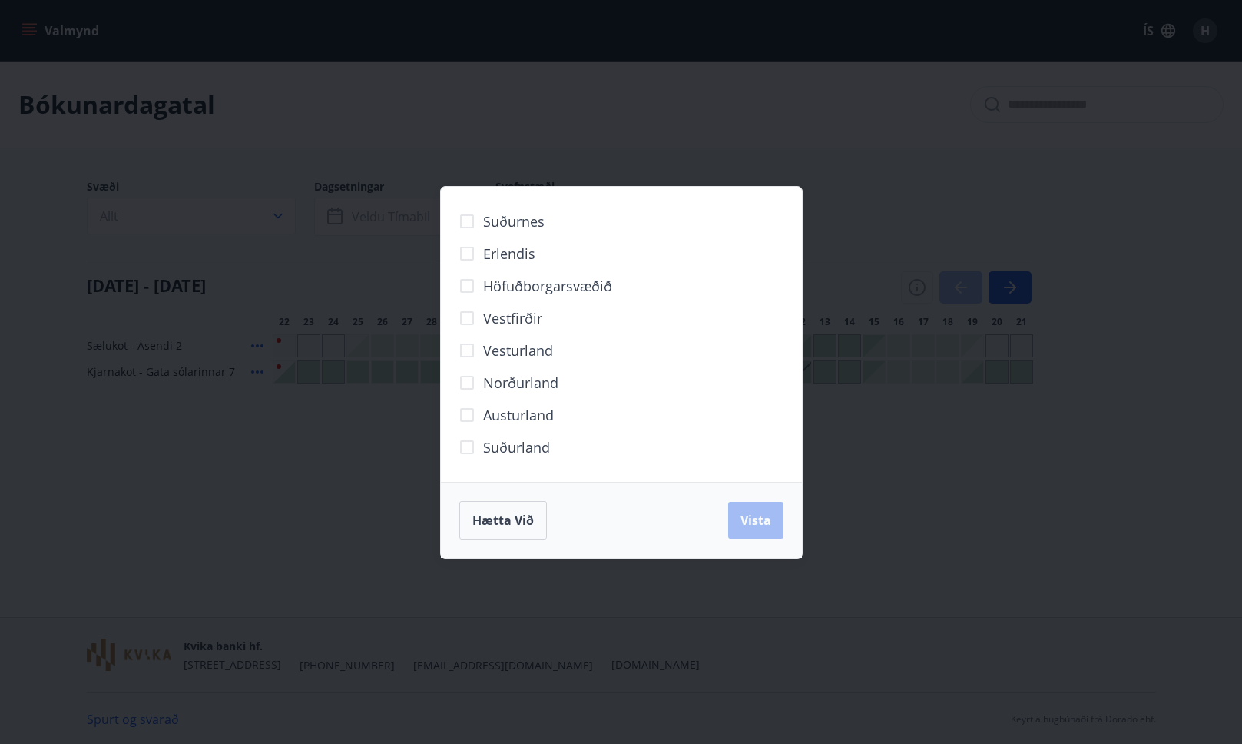
click at [422, 111] on div "Suðurnes Erlendis Höfuðborgarsvæðið Vestfirðir Vesturland Norðurland Austurland…" at bounding box center [621, 372] width 1242 height 744
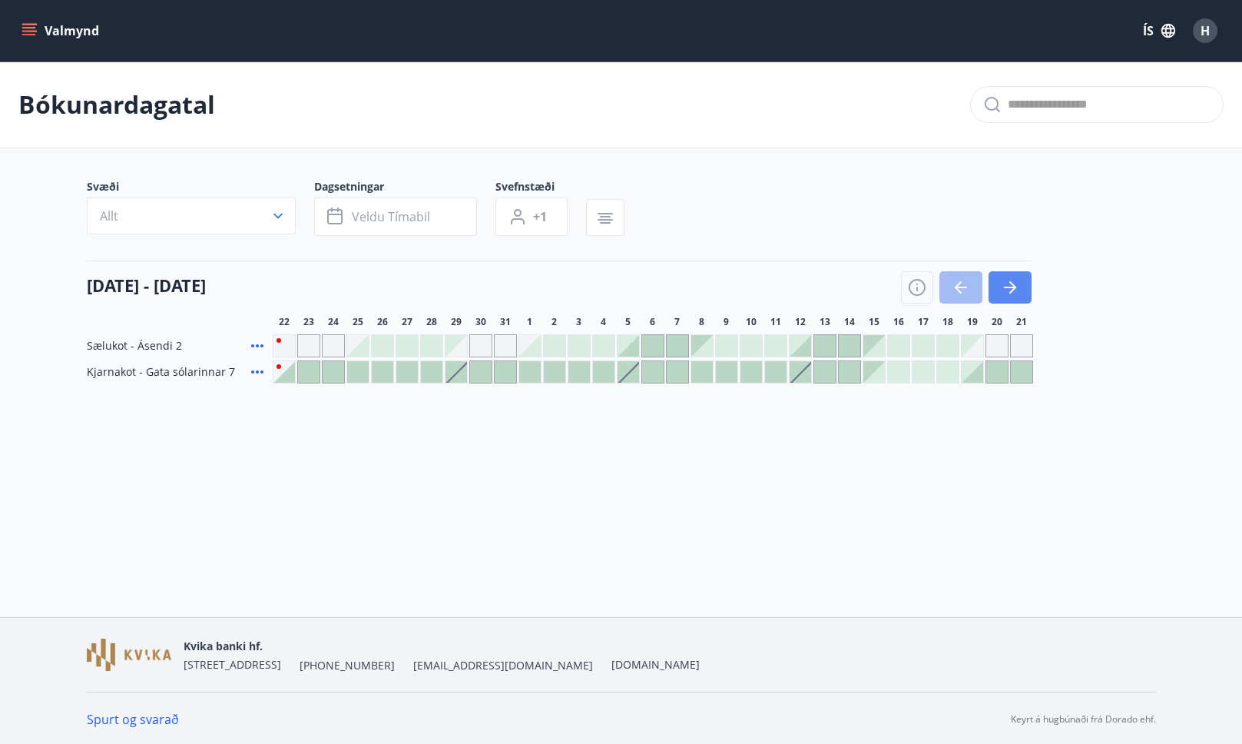
click at [1021, 283] on button "button" at bounding box center [1010, 287] width 43 height 32
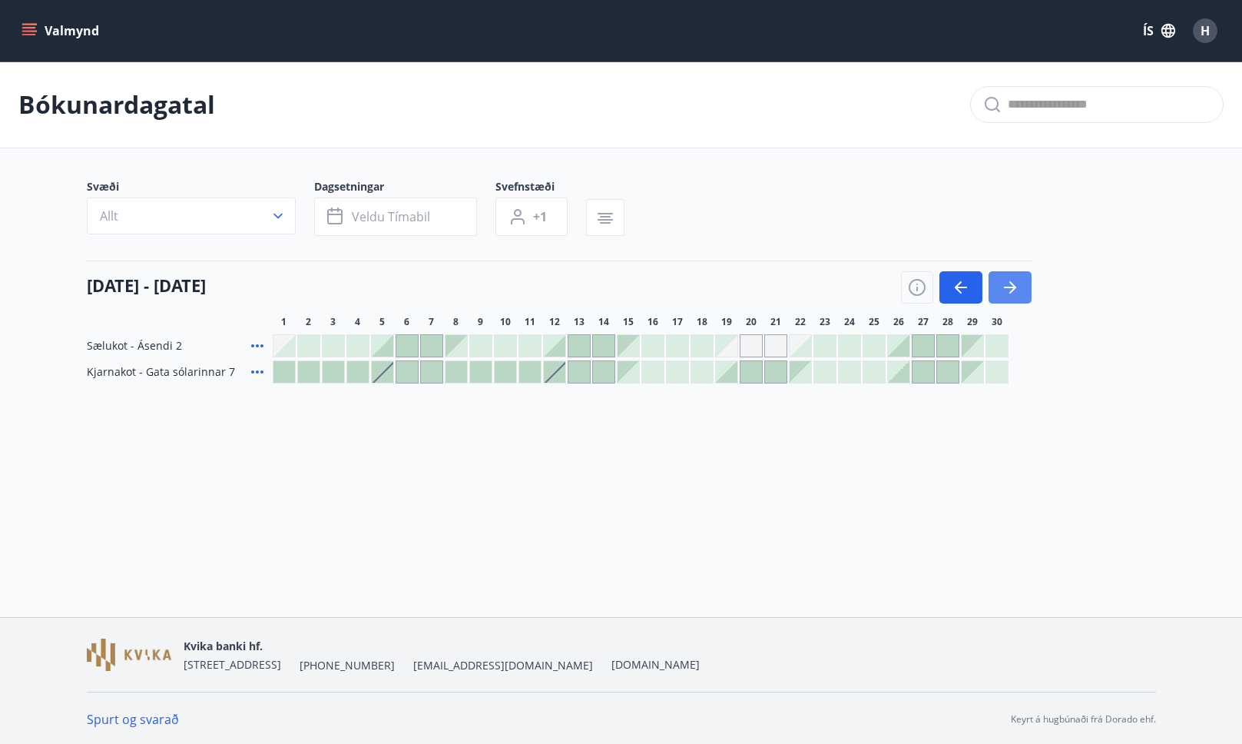
click at [1021, 283] on button "button" at bounding box center [1010, 287] width 43 height 32
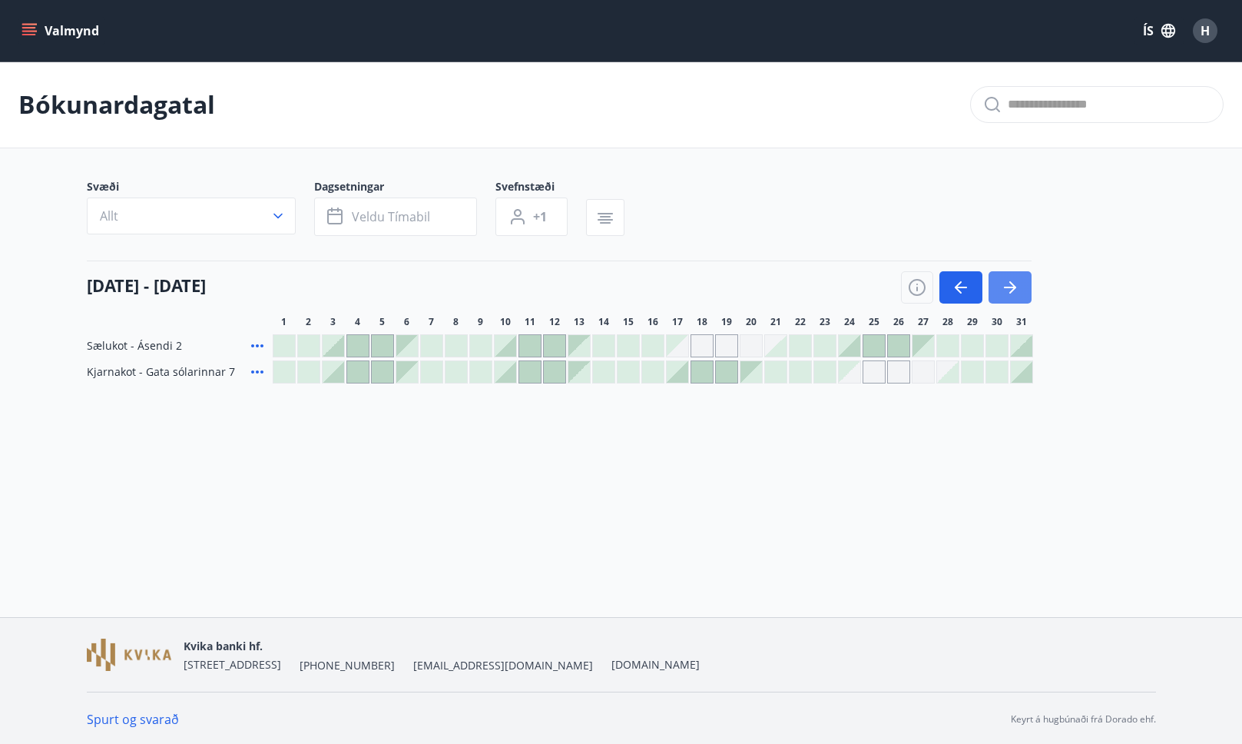
click at [1021, 283] on button "button" at bounding box center [1010, 287] width 43 height 32
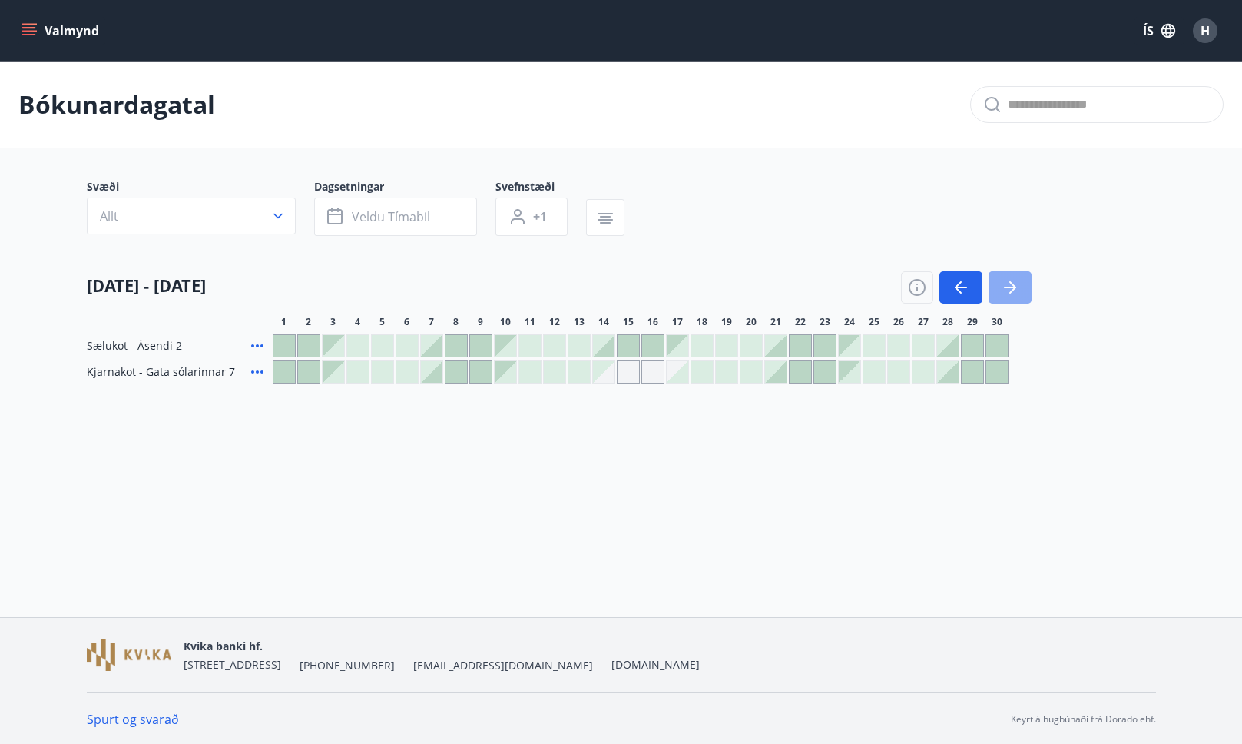
click at [1021, 283] on button "button" at bounding box center [1010, 287] width 43 height 32
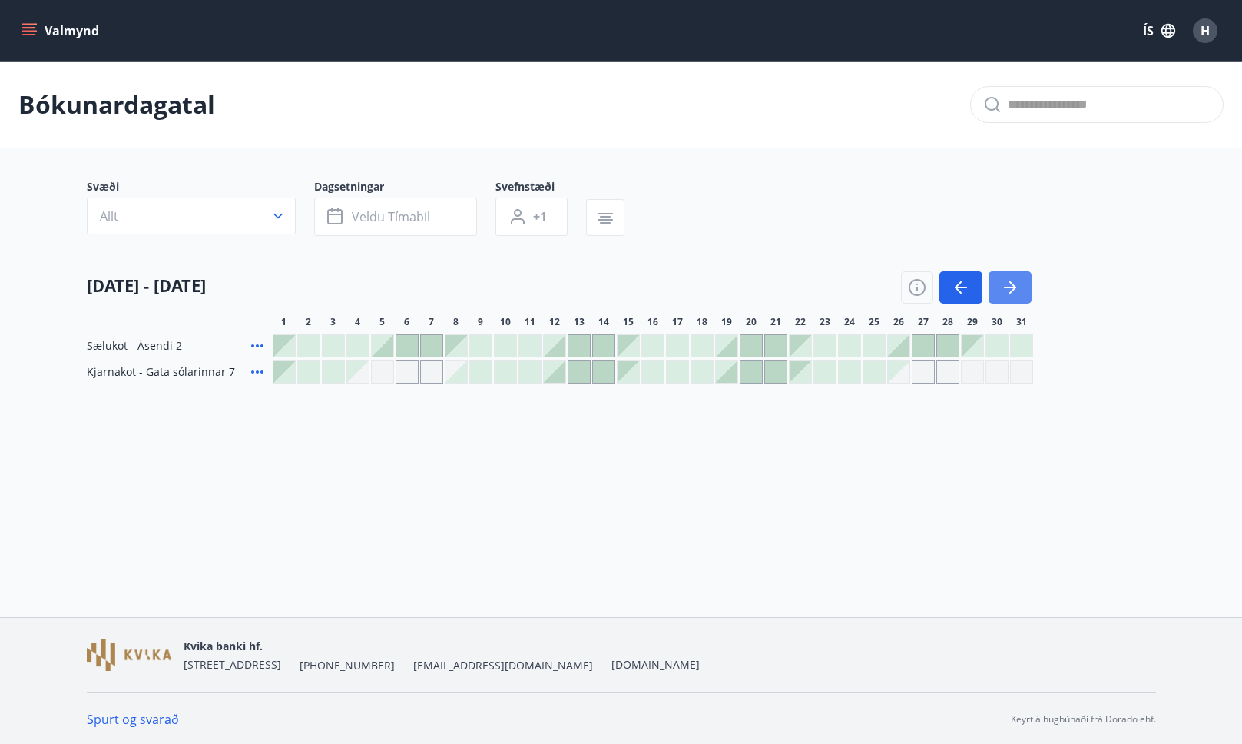
click at [1021, 283] on button "button" at bounding box center [1010, 287] width 43 height 32
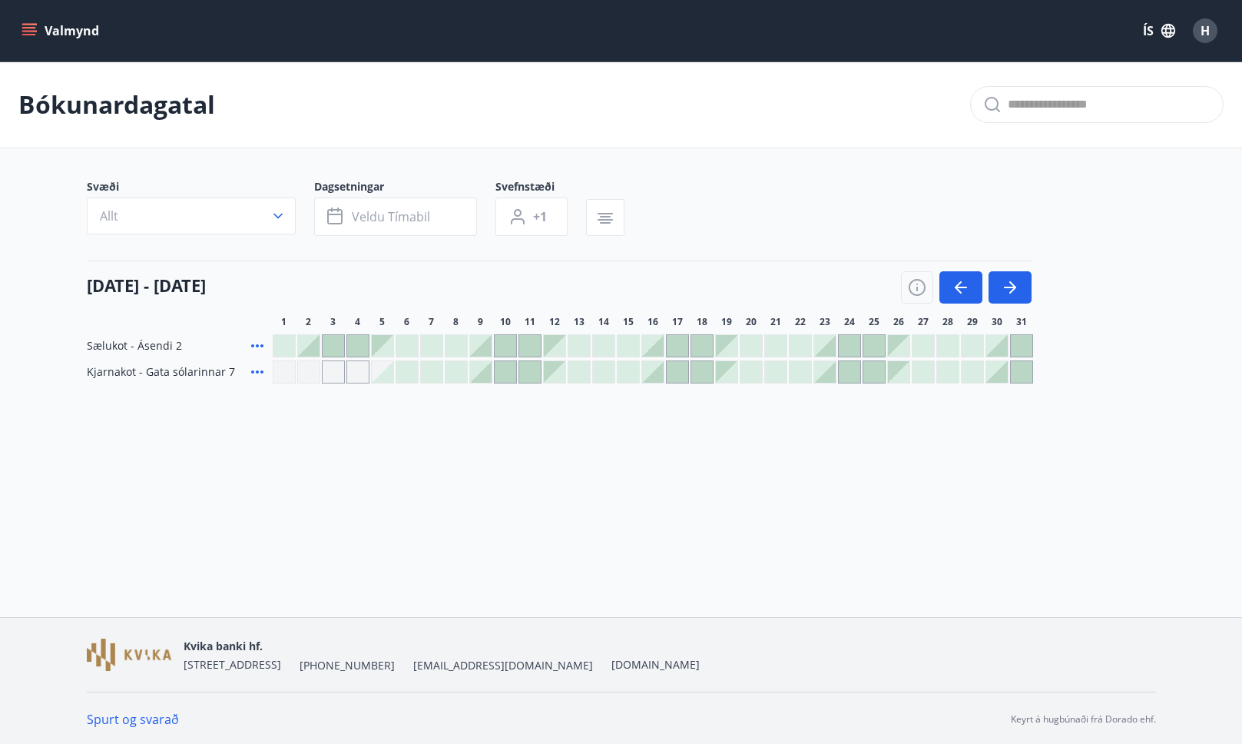
drag, startPoint x: 651, startPoint y: 147, endPoint x: 1234, endPoint y: 89, distance: 585.9
click at [655, 144] on div "Bókunardagatal" at bounding box center [621, 104] width 1242 height 87
click at [1237, 89] on div "Bókunardagatal" at bounding box center [621, 104] width 1242 height 87
click at [1004, 300] on button "button" at bounding box center [1010, 287] width 43 height 32
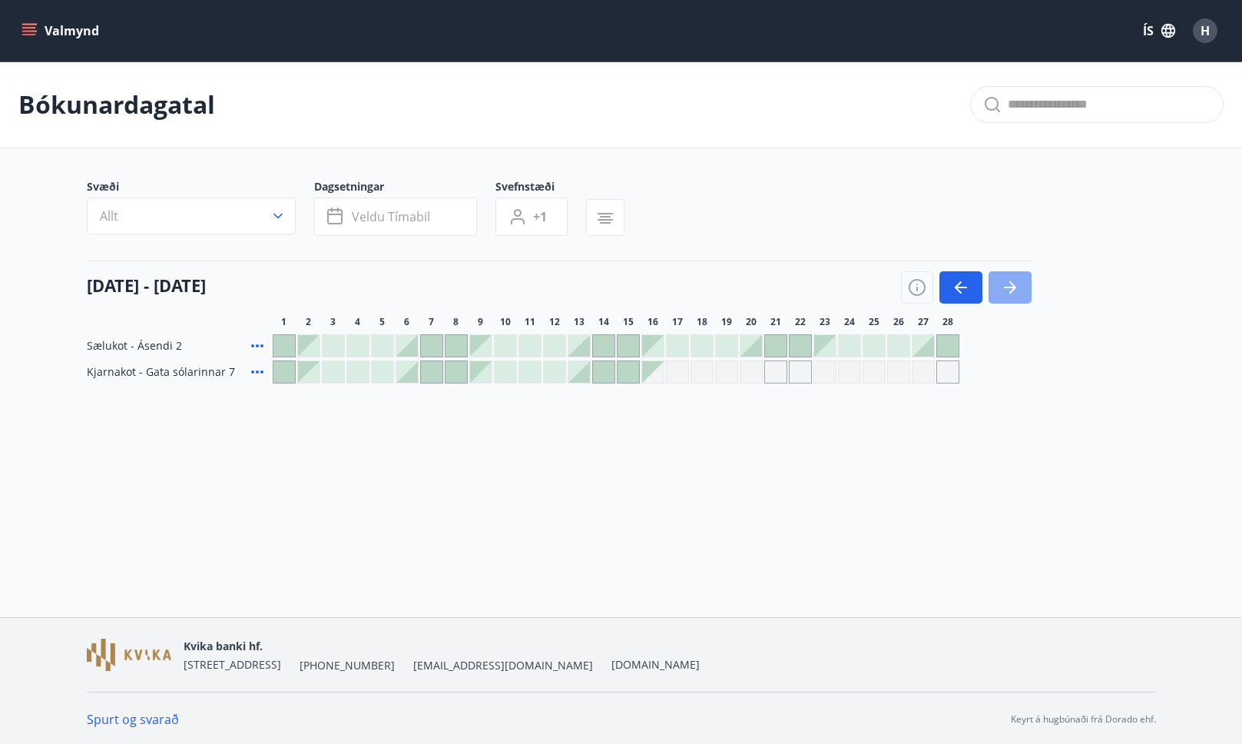
click at [1004, 300] on button "button" at bounding box center [1010, 287] width 43 height 32
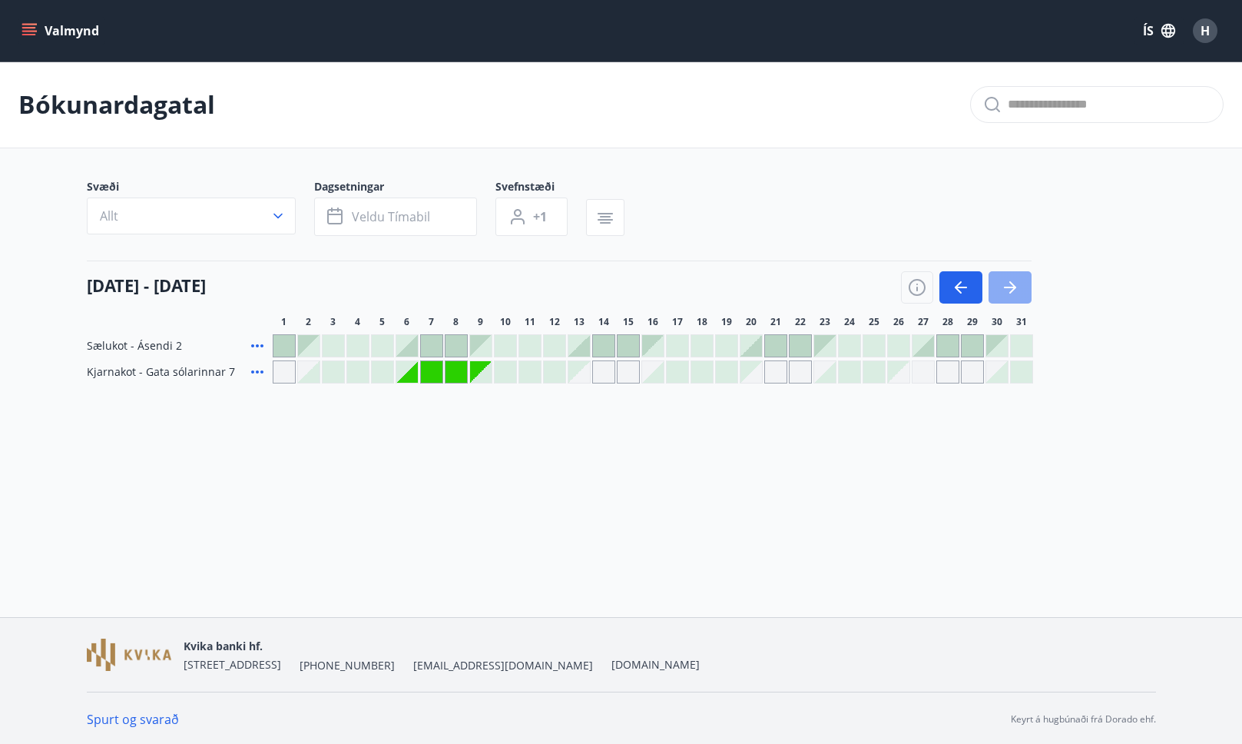
click at [1006, 291] on icon "button" at bounding box center [1010, 287] width 18 height 18
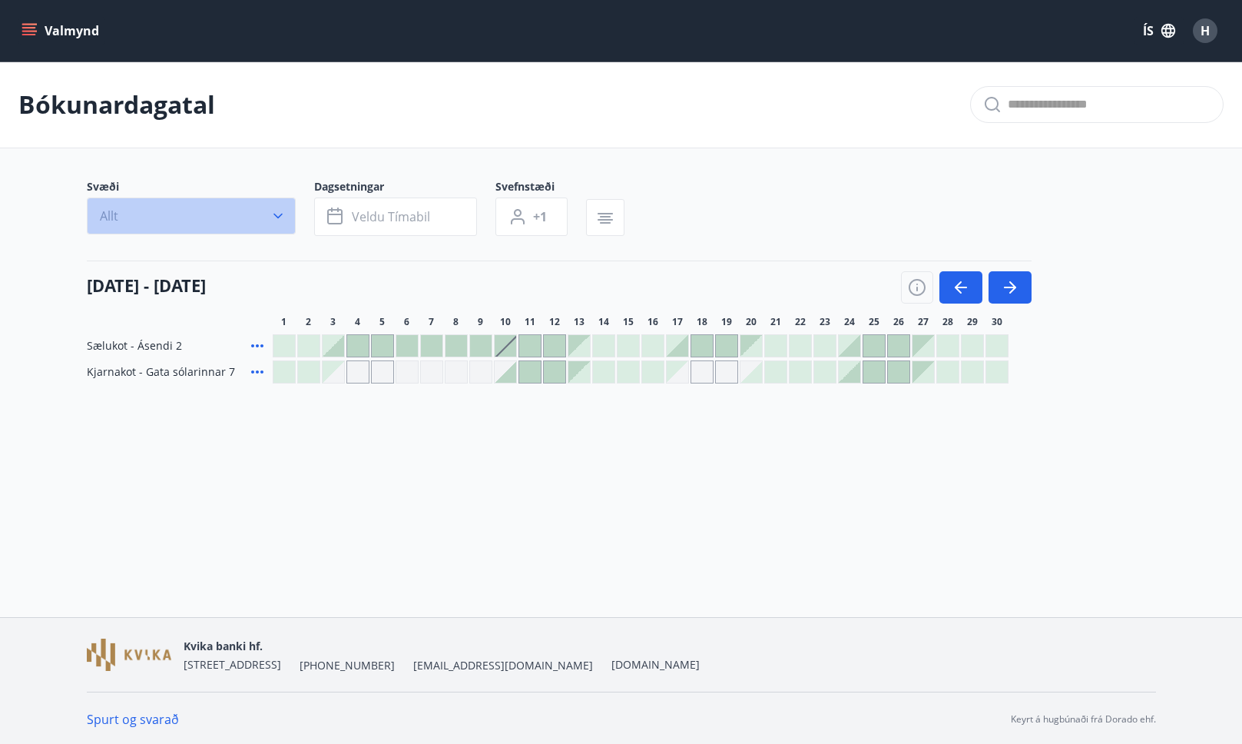
click at [203, 204] on button "Allt" at bounding box center [191, 215] width 209 height 37
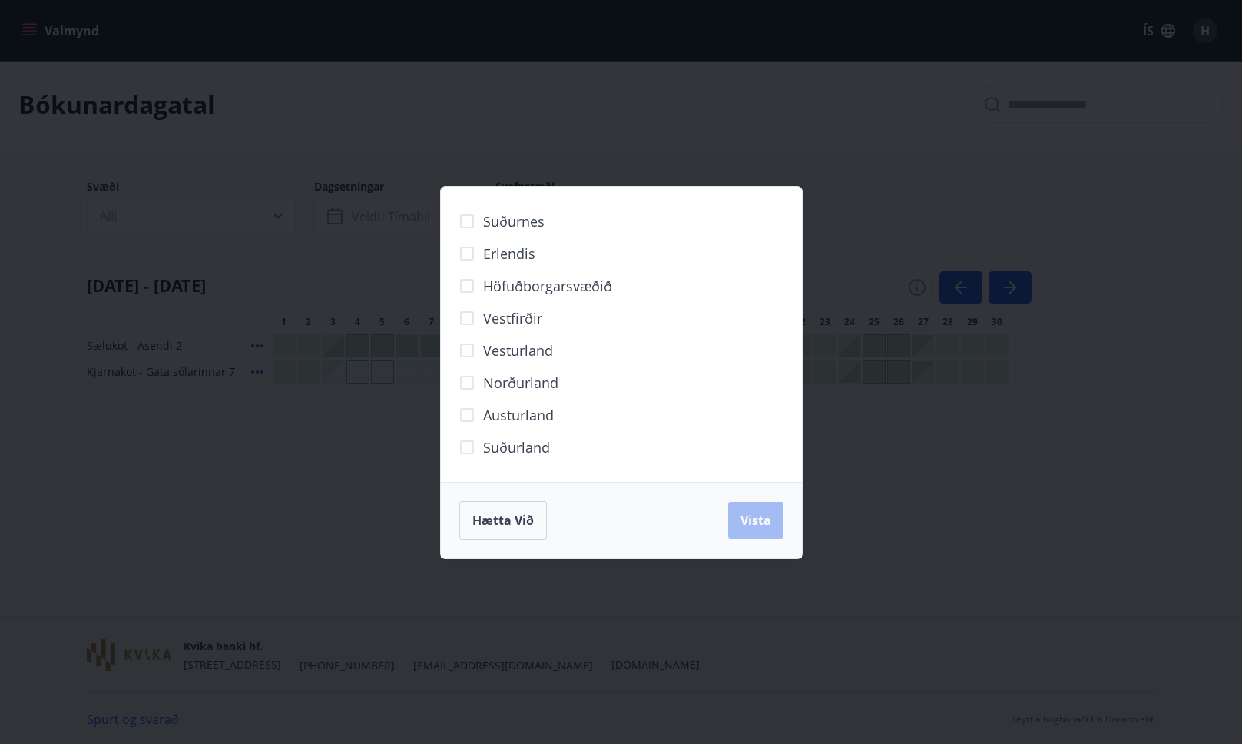
click at [348, 159] on div "Suðurnes Erlendis Höfuðborgarsvæðið Vestfirðir Vesturland Norðurland Austurland…" at bounding box center [621, 372] width 1242 height 744
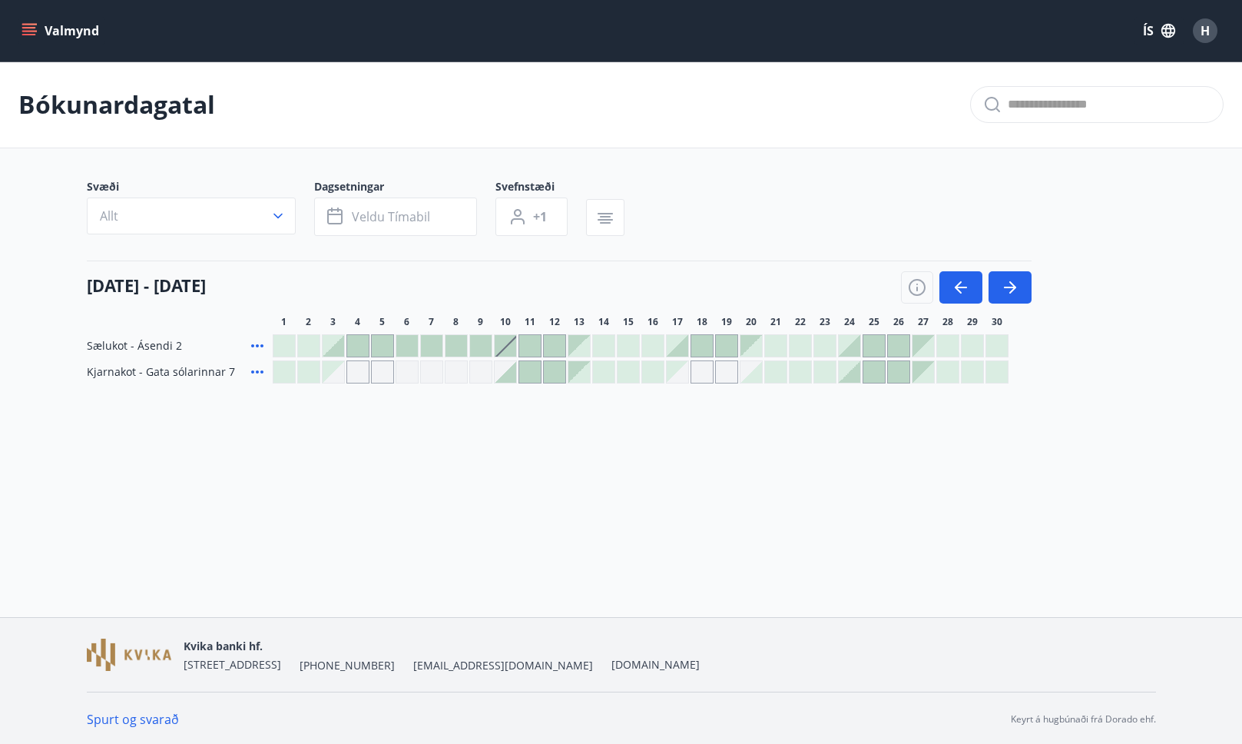
click at [22, 29] on icon "menu" at bounding box center [29, 30] width 15 height 15
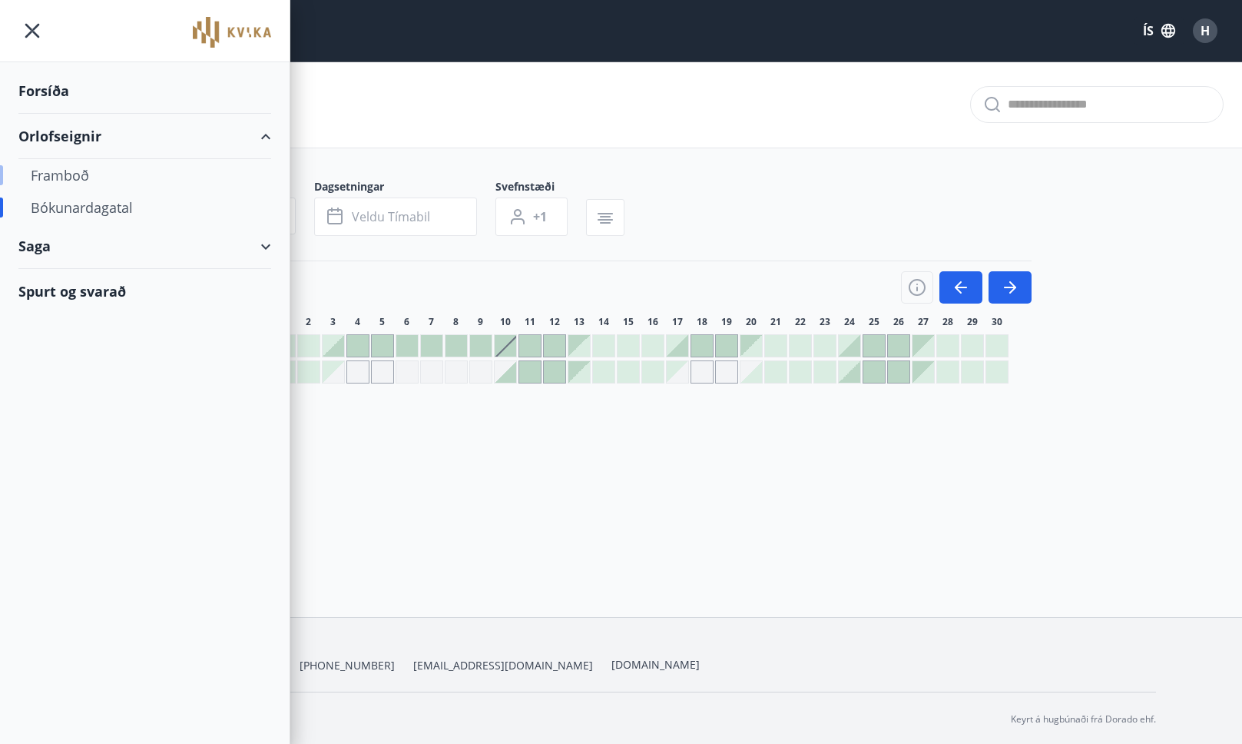
click at [65, 171] on div "Framboð" at bounding box center [145, 175] width 228 height 32
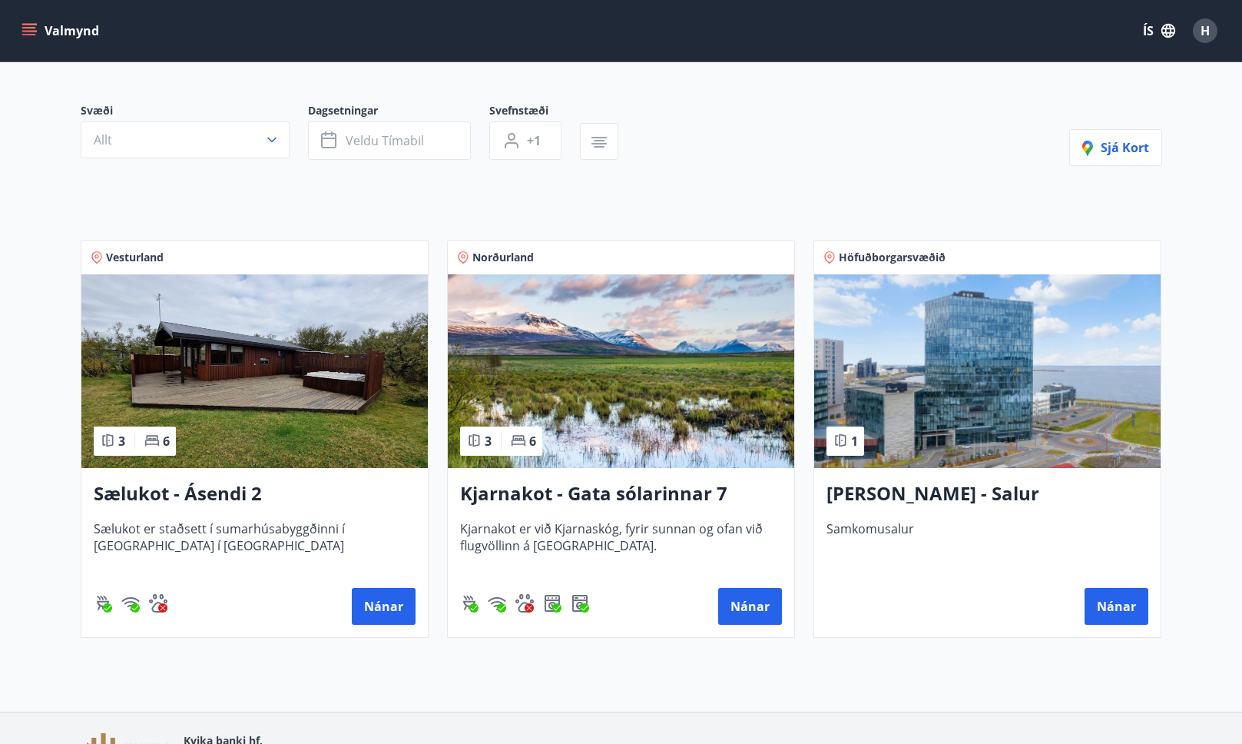
scroll to position [118, 0]
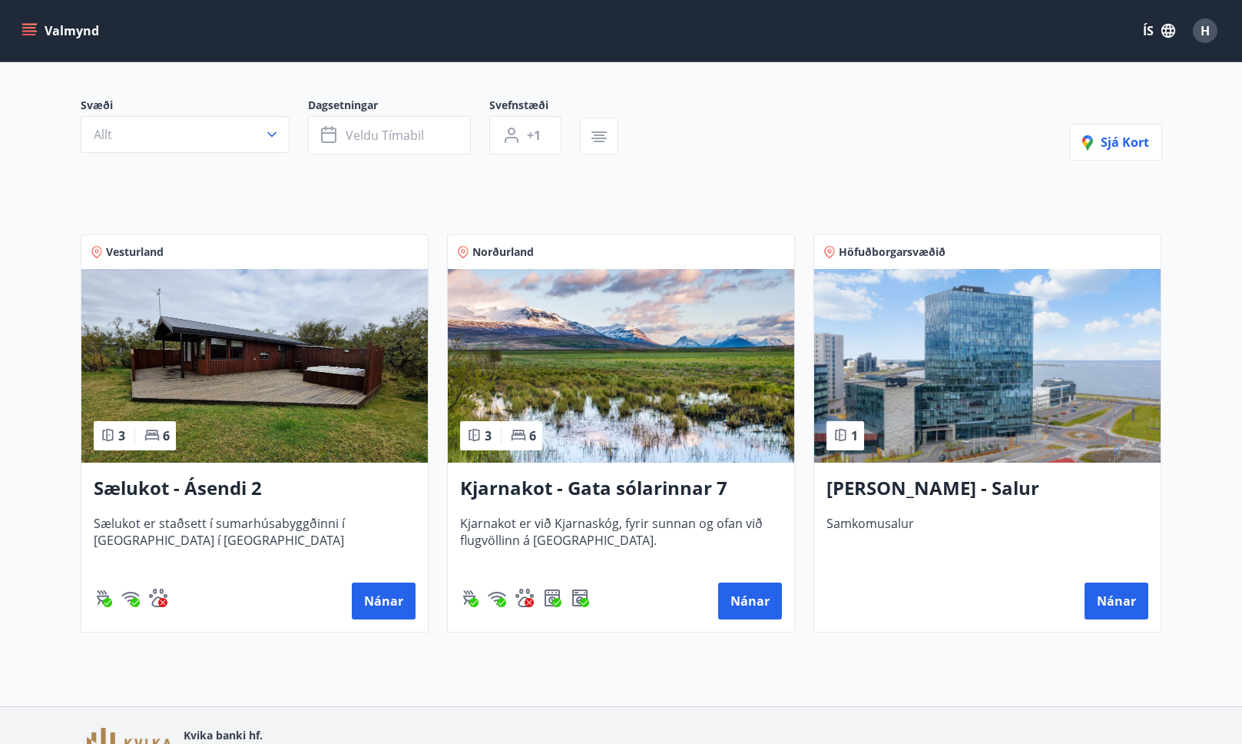
click at [308, 340] on img at bounding box center [254, 366] width 346 height 194
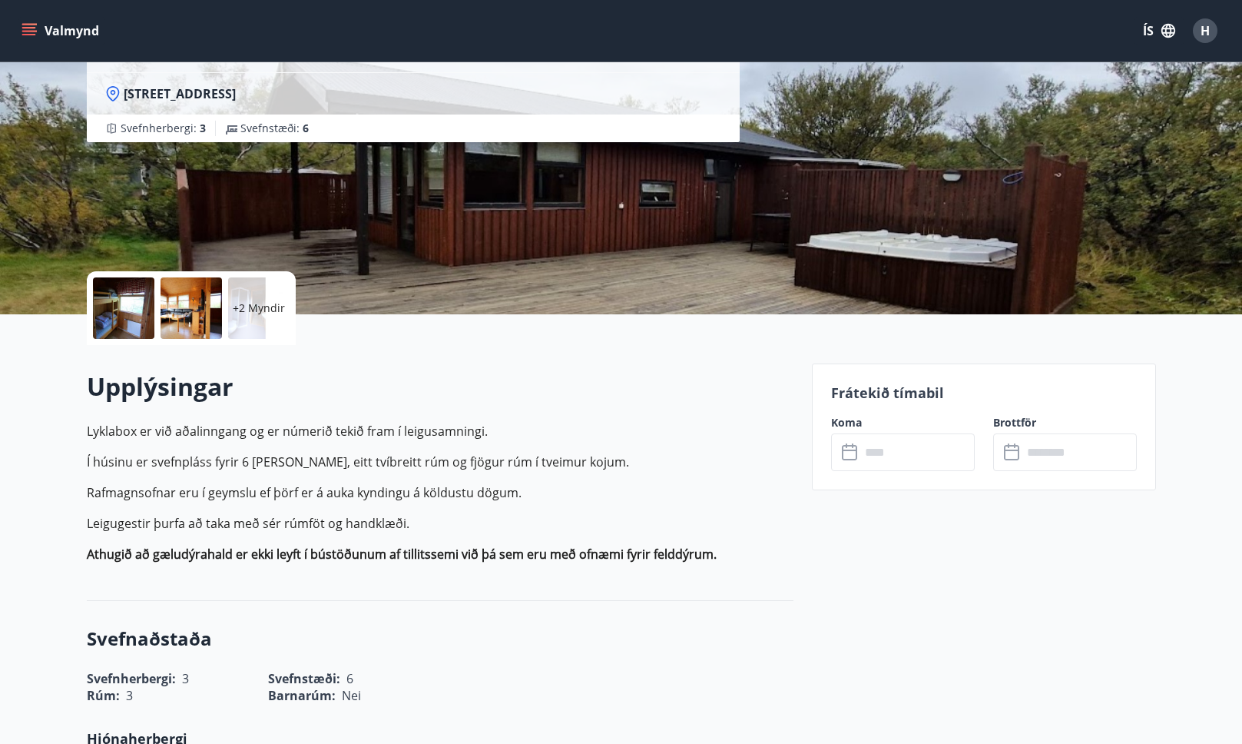
scroll to position [181, 0]
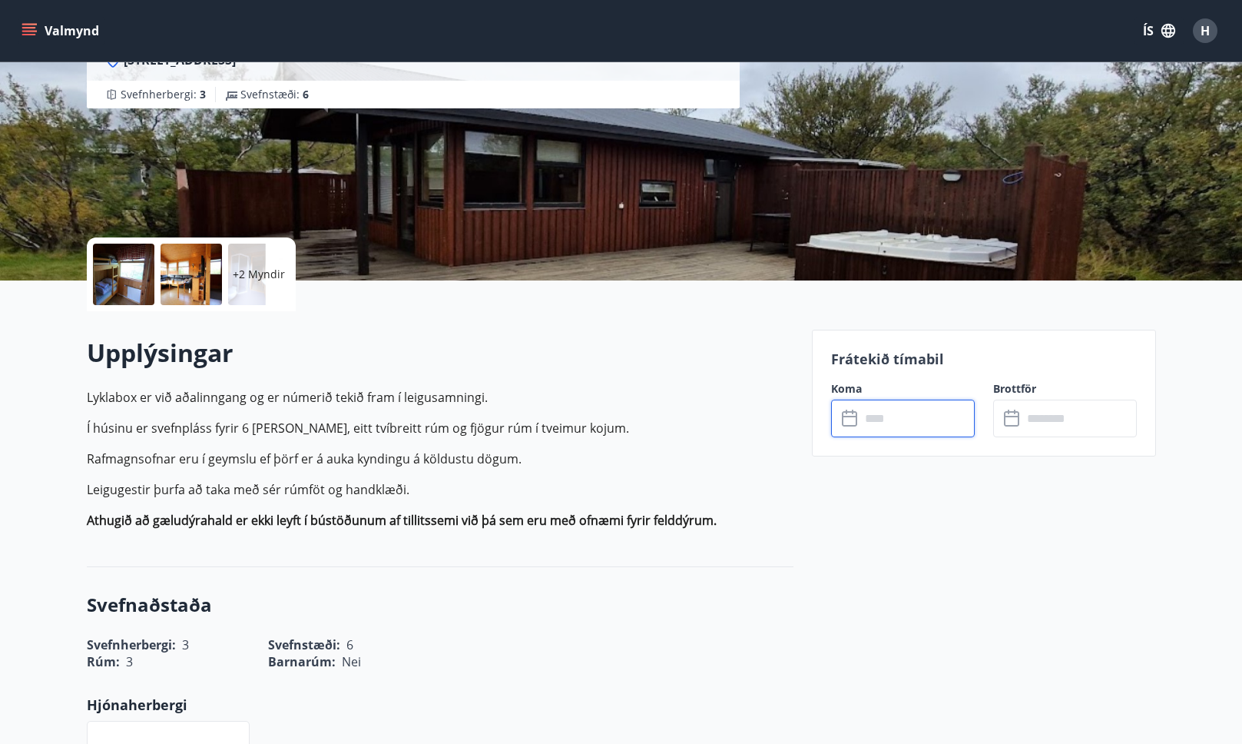
click at [916, 415] on input "text" at bounding box center [917, 418] width 114 height 38
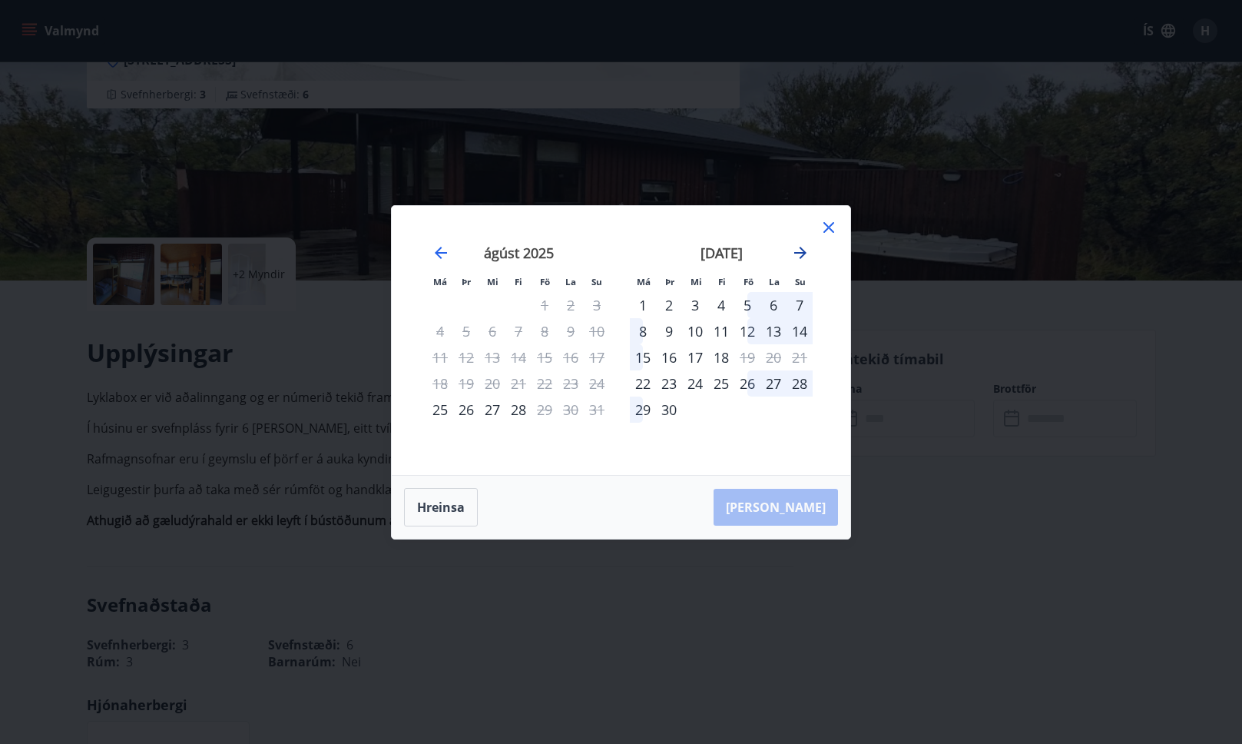
click at [807, 257] on icon "Move forward to switch to the next month." at bounding box center [800, 253] width 18 height 18
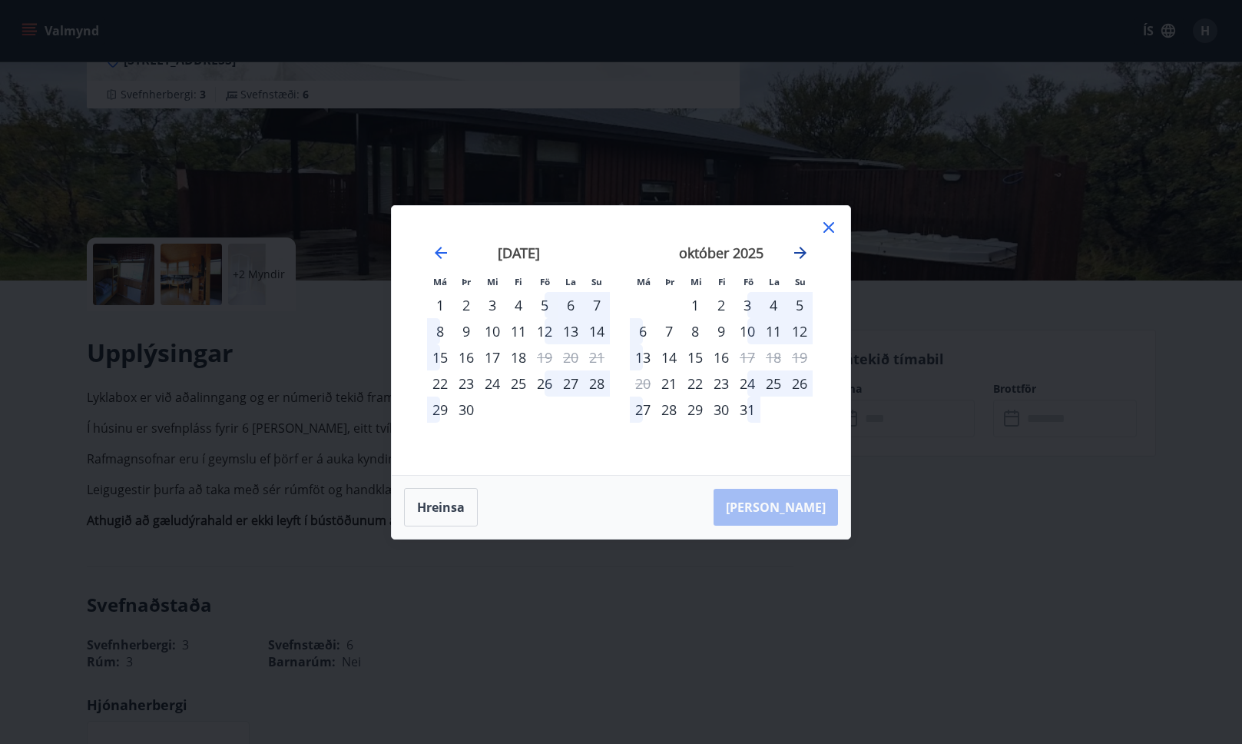
click at [807, 257] on icon "Move forward to switch to the next month." at bounding box center [800, 253] width 18 height 18
drag, startPoint x: 808, startPoint y: 134, endPoint x: 800, endPoint y: 149, distance: 16.5
click at [807, 134] on div "Má Þr Mi Fi Fö La Su Má Þr Mi Fi Fö La Su nóvember 2025 1 2 3 4 5 6 7 8 9 10 11…" at bounding box center [621, 372] width 1242 height 744
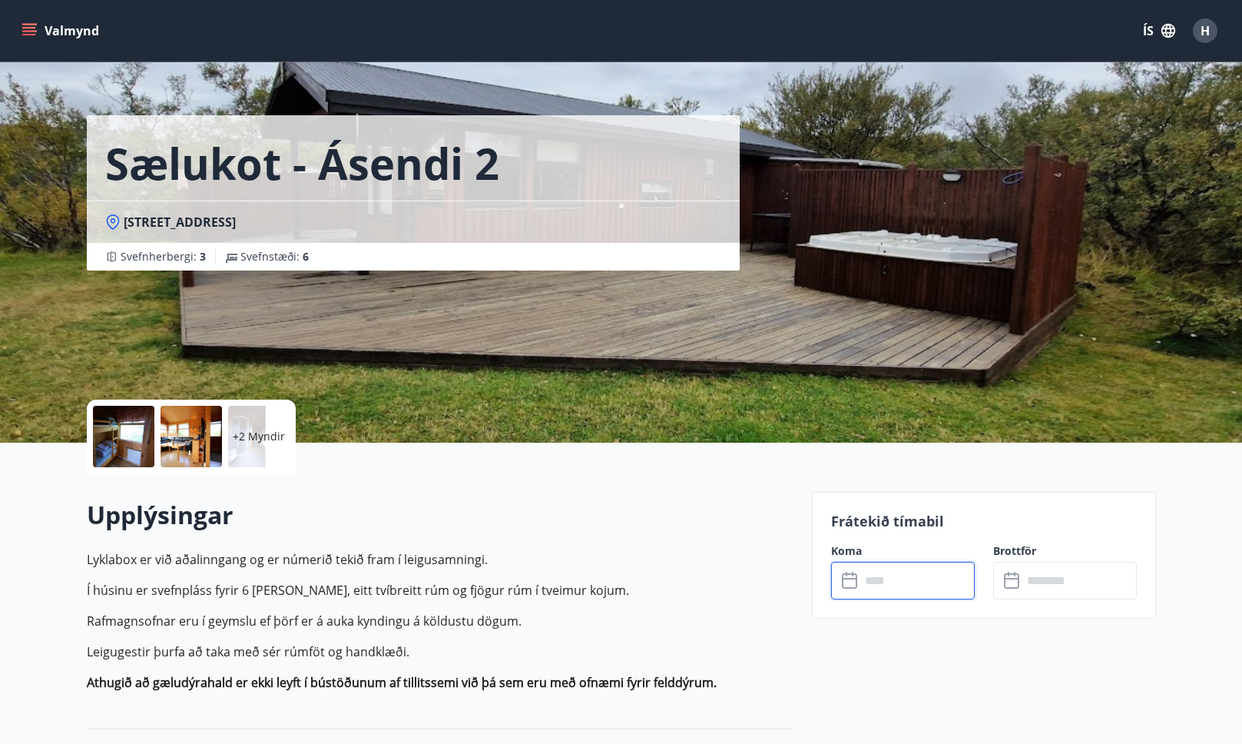
scroll to position [0, 0]
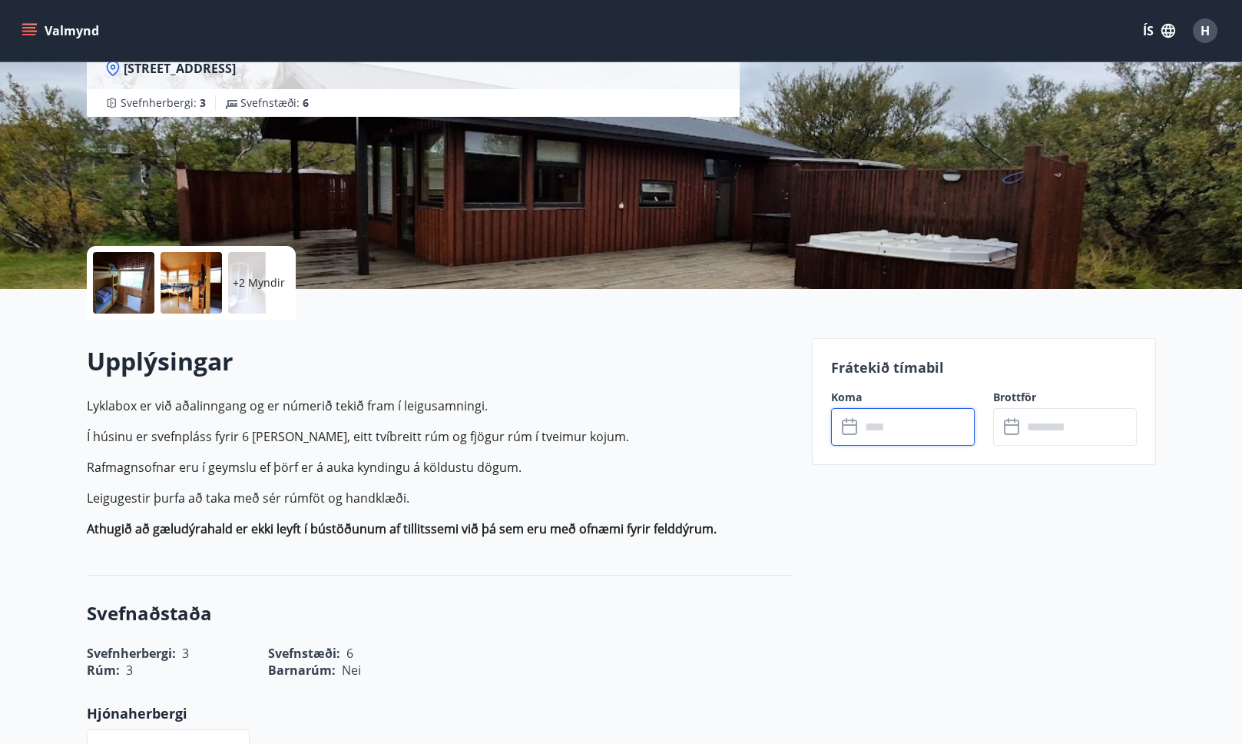
click at [876, 431] on input "text" at bounding box center [917, 427] width 114 height 38
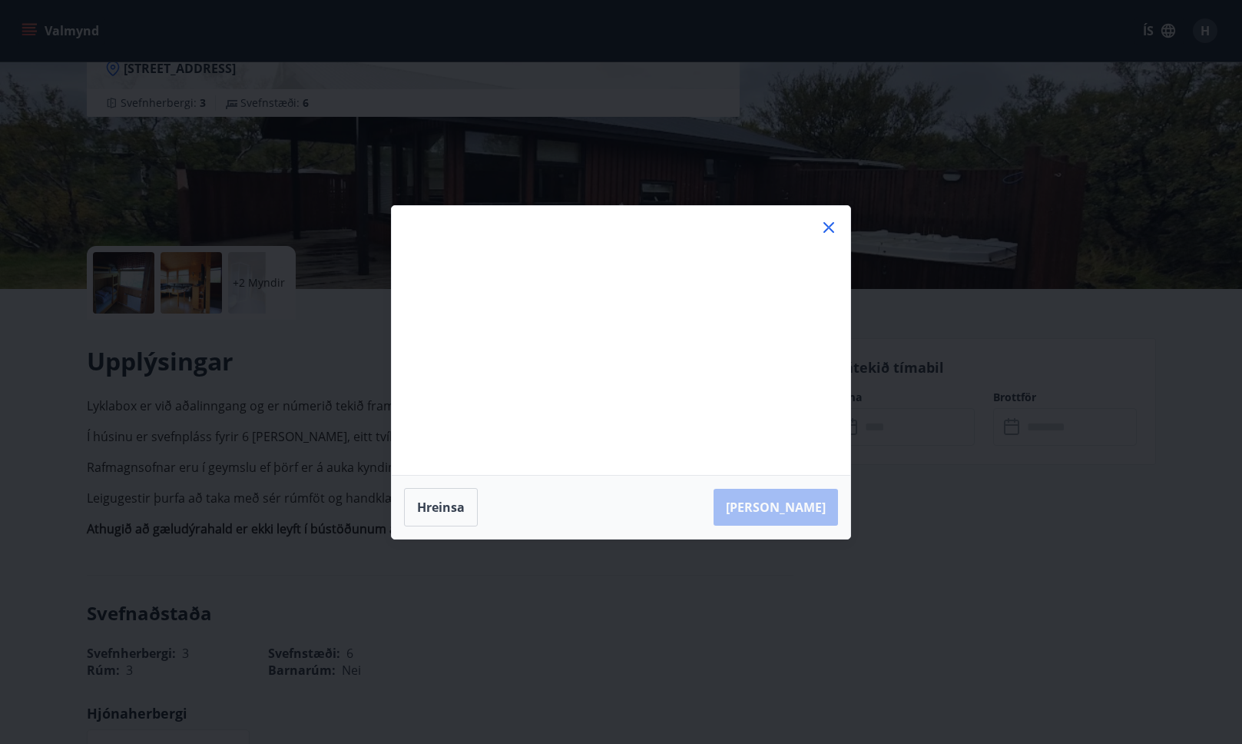
scroll to position [169, 0]
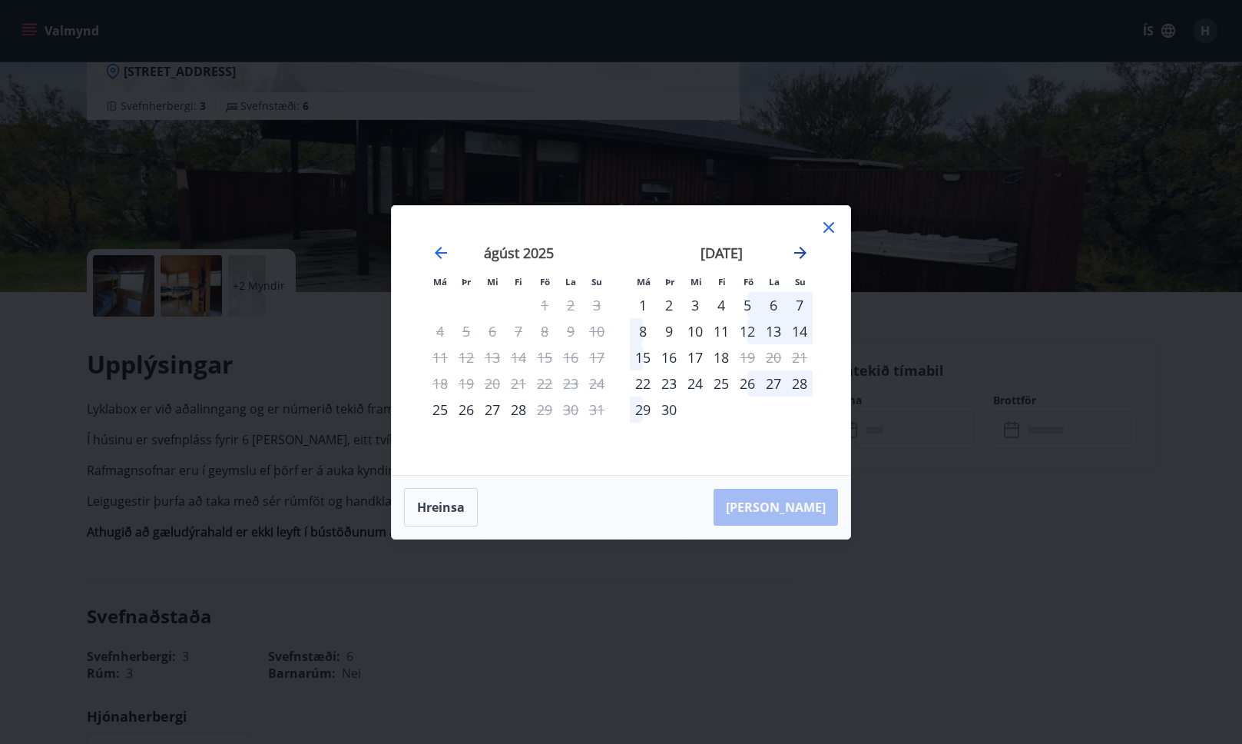
click at [804, 257] on icon "Move forward to switch to the next month." at bounding box center [800, 253] width 18 height 18
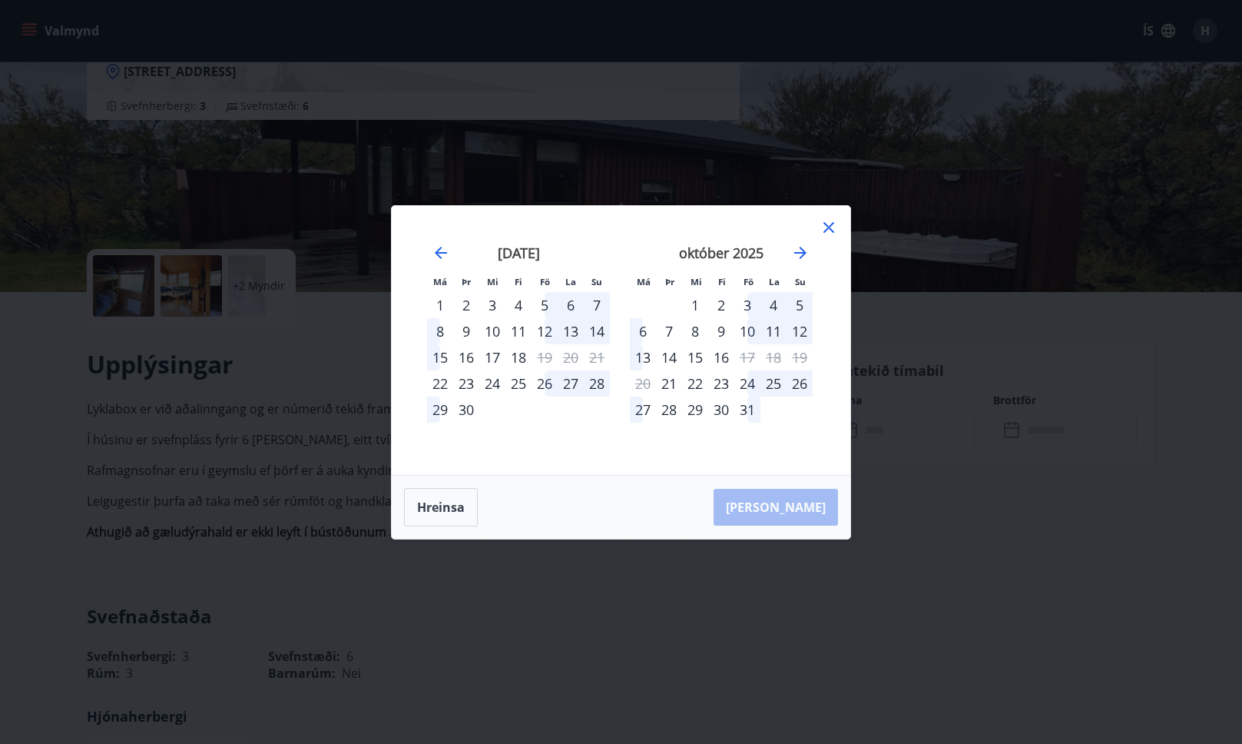
click at [552, 387] on div "26" at bounding box center [545, 383] width 26 height 26
click at [439, 404] on div "29" at bounding box center [440, 409] width 26 height 26
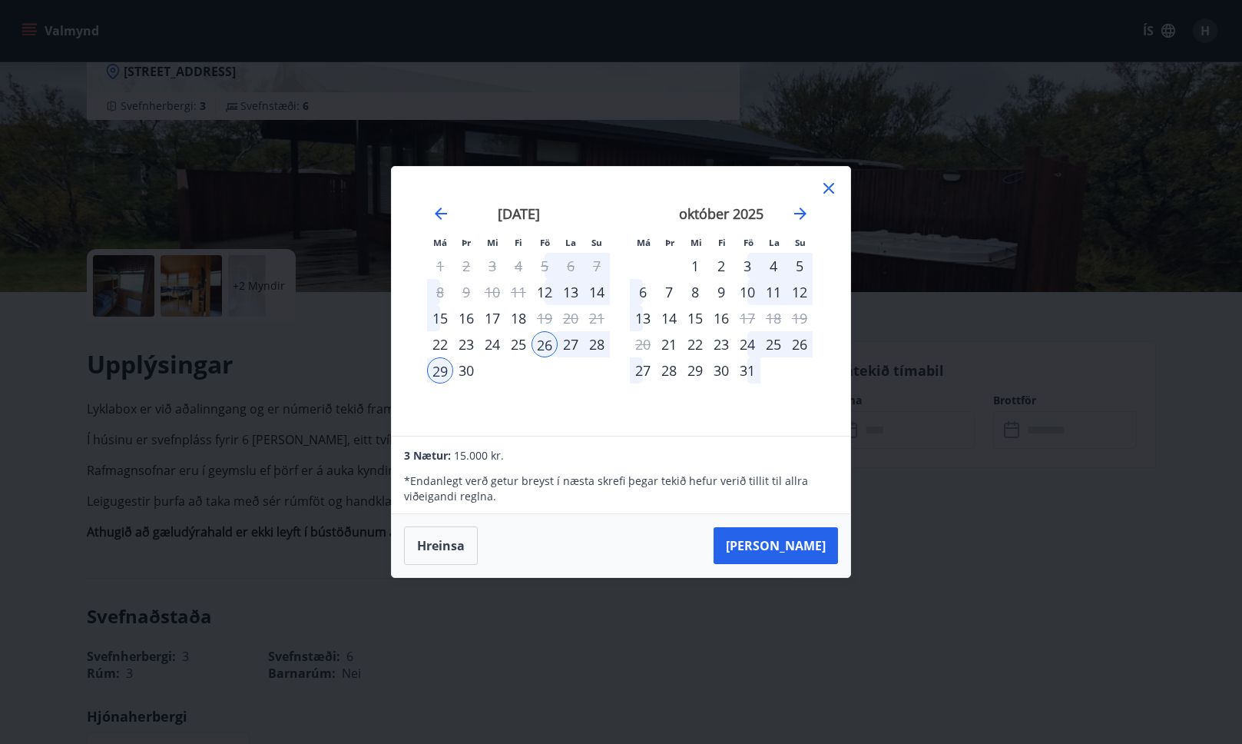
click at [826, 188] on icon at bounding box center [829, 188] width 18 height 18
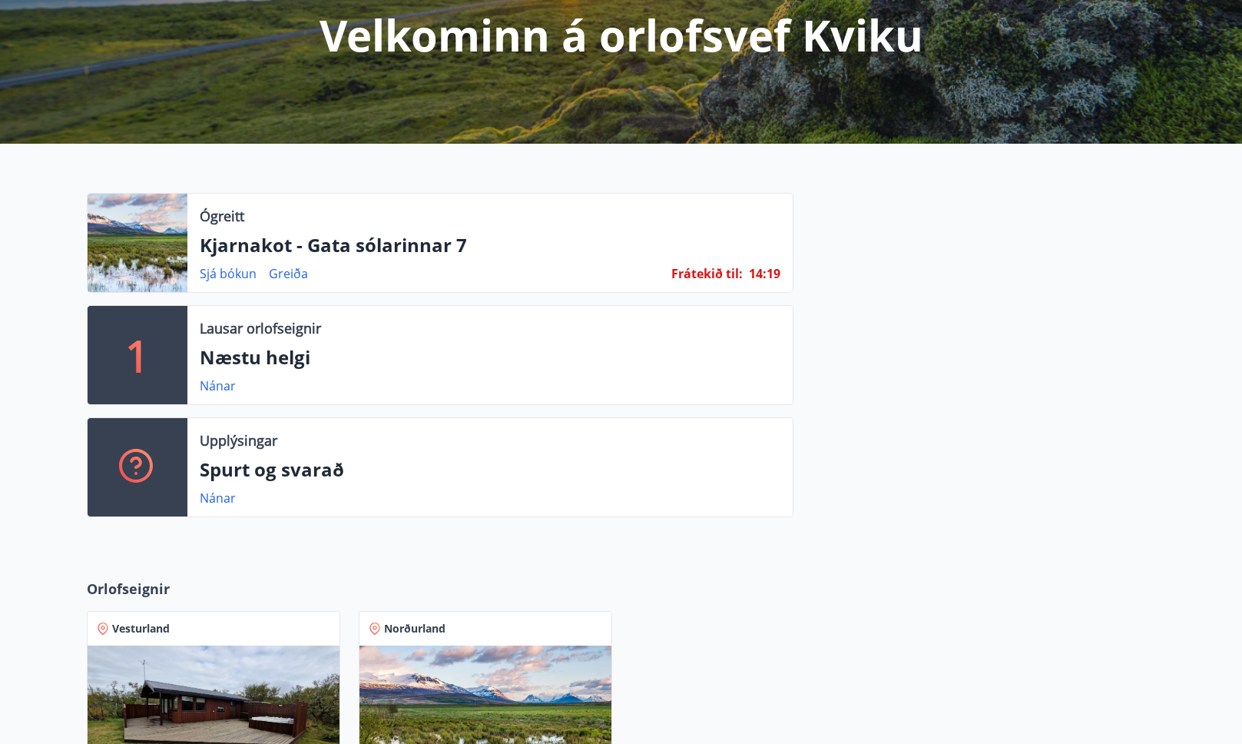
scroll to position [454, 0]
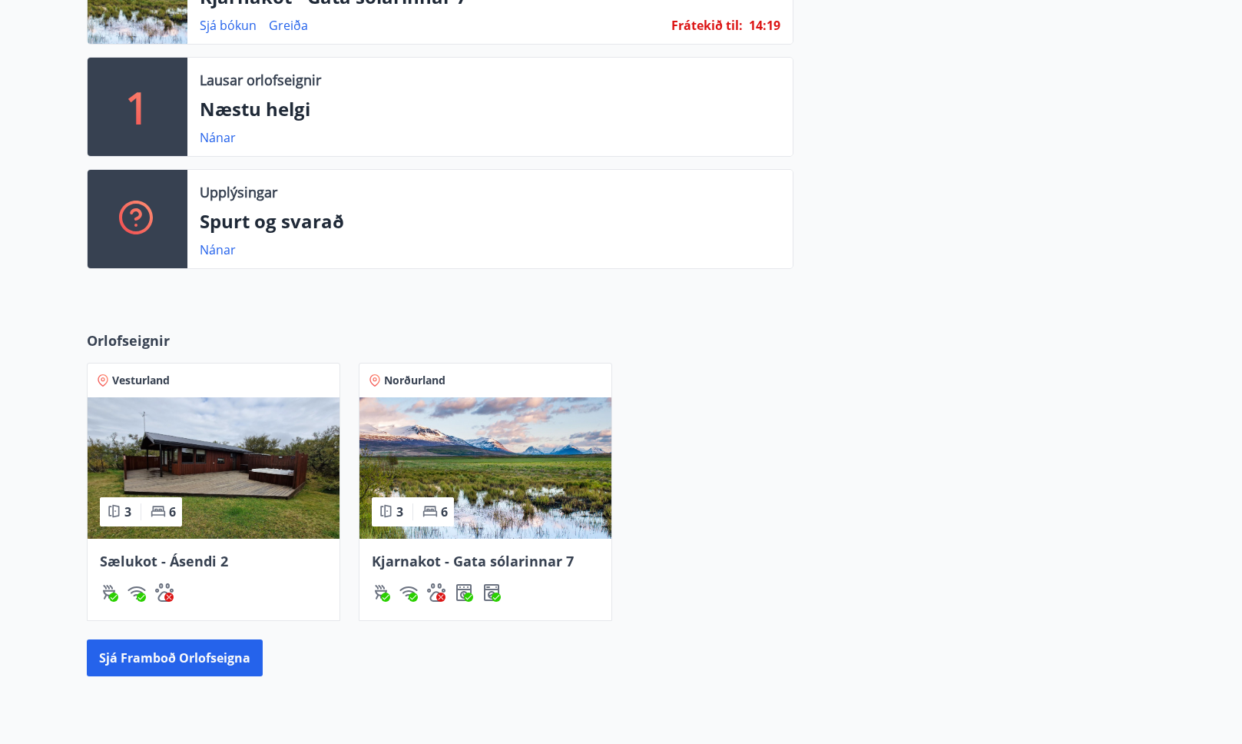
click at [424, 459] on img at bounding box center [485, 467] width 252 height 141
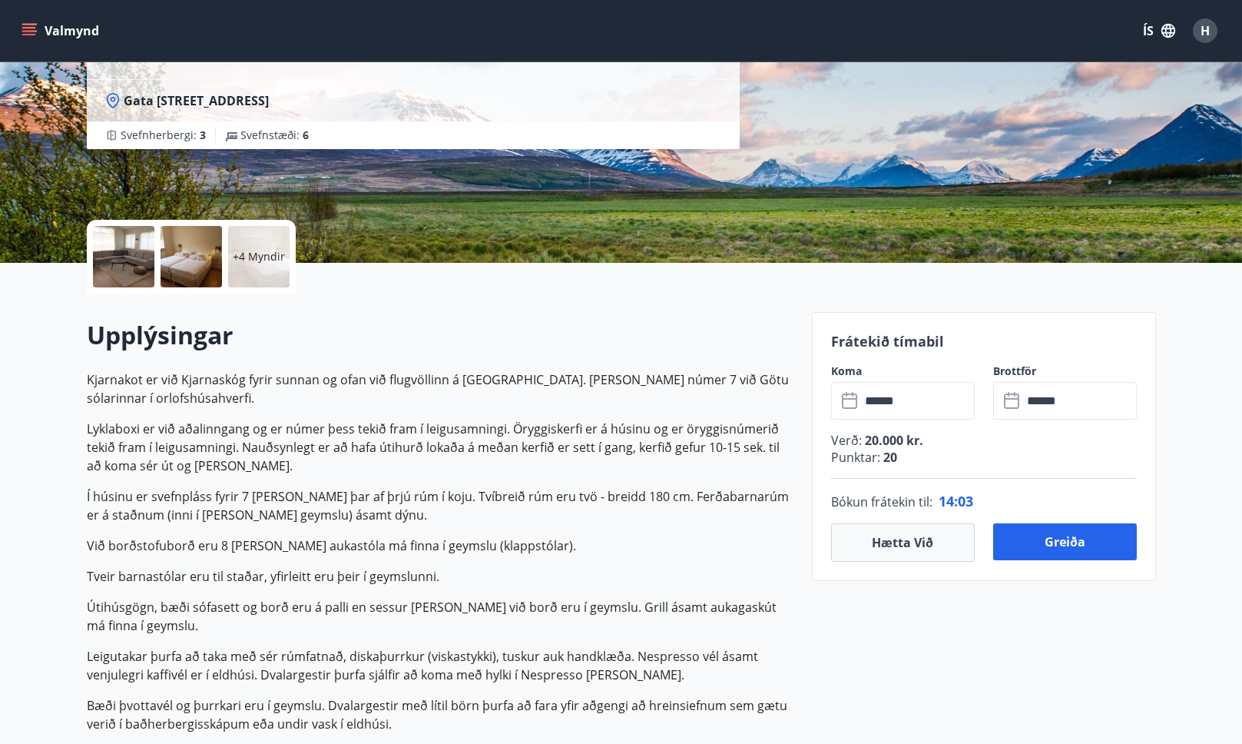
scroll to position [196, 0]
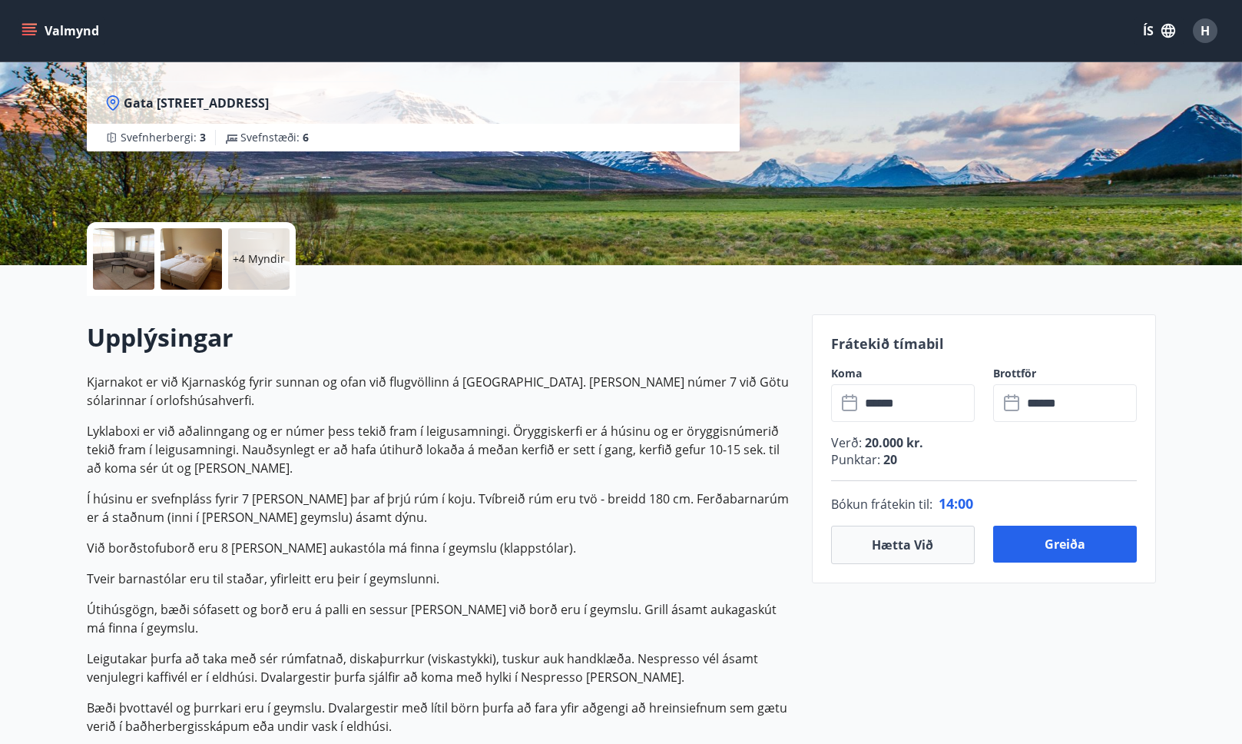
click at [662, 419] on p "Kjarnakot er við Kjarnaskóg fyrir sunnan og ofan við flugvöllinn á [GEOGRAPHIC_…" at bounding box center [440, 594] width 707 height 442
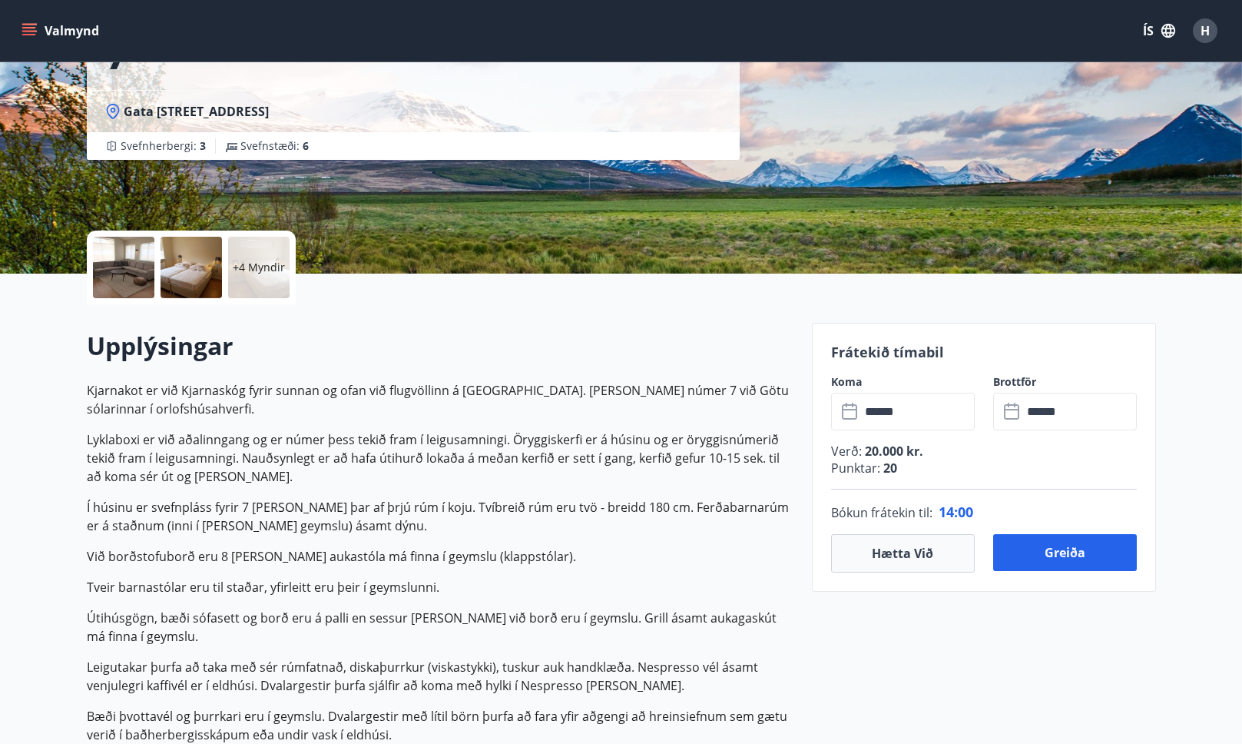
scroll to position [187, 0]
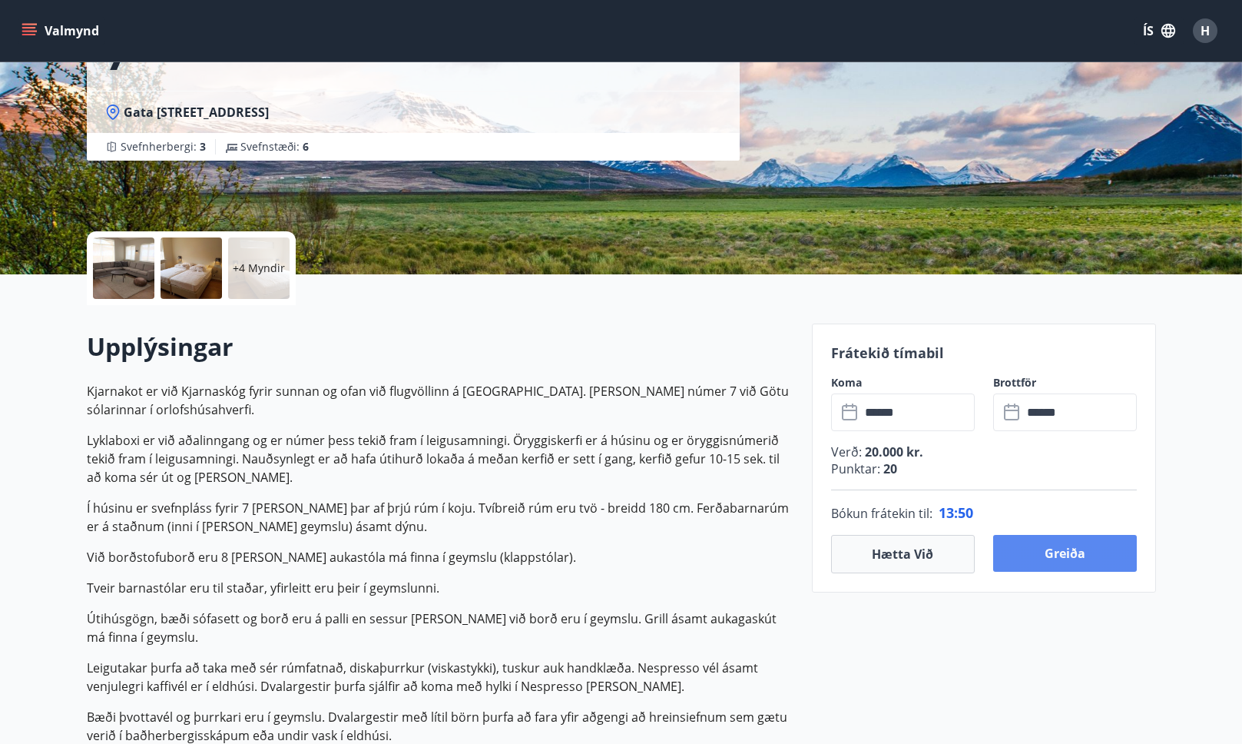
click at [1098, 552] on button "Greiða" at bounding box center [1065, 553] width 144 height 37
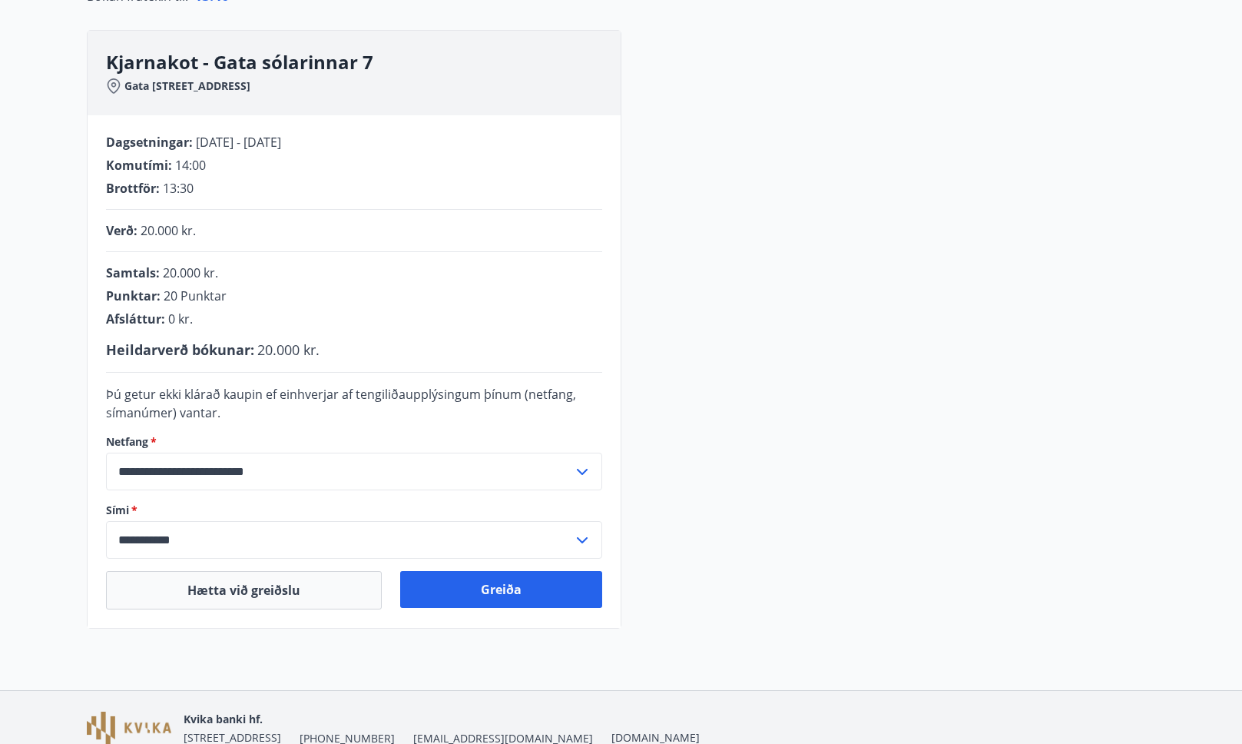
scroll to position [214, 0]
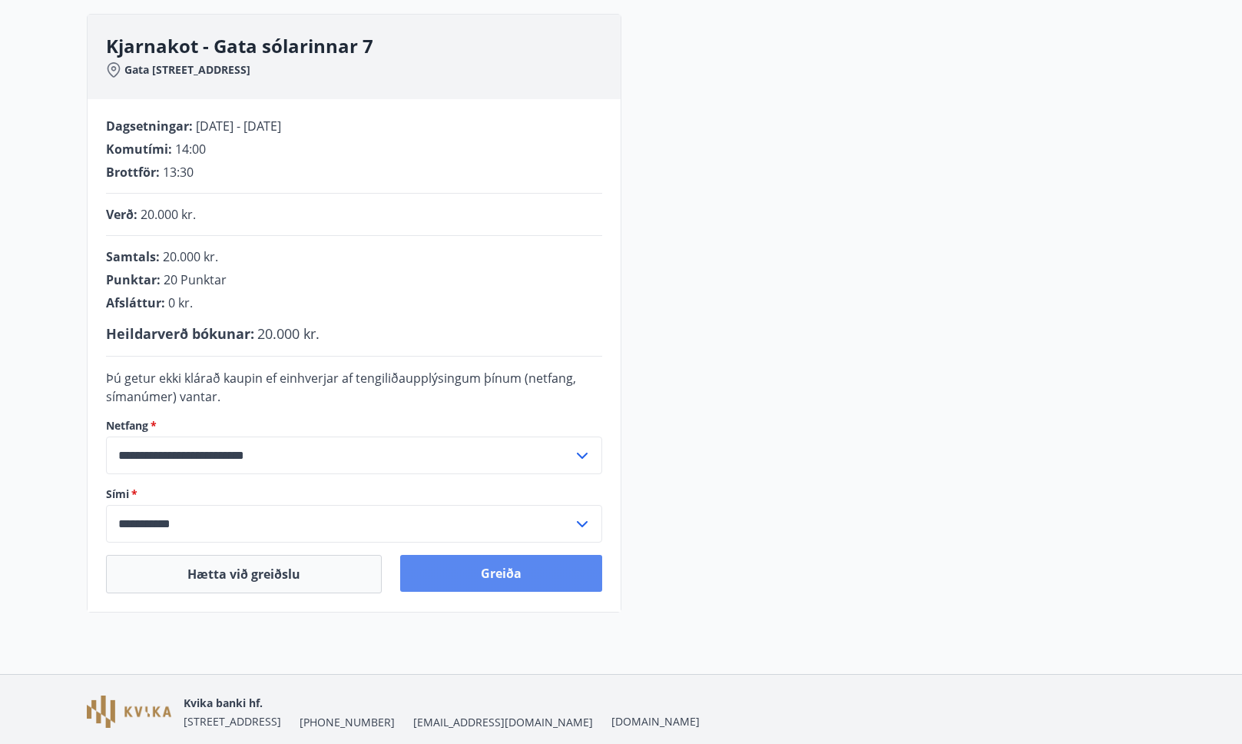
click at [552, 572] on button "Greiða" at bounding box center [501, 573] width 202 height 37
